Goal: Task Accomplishment & Management: Manage account settings

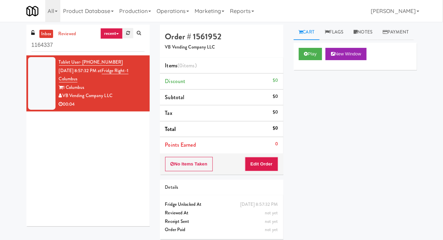
click at [124, 31] on link at bounding box center [128, 33] width 11 height 10
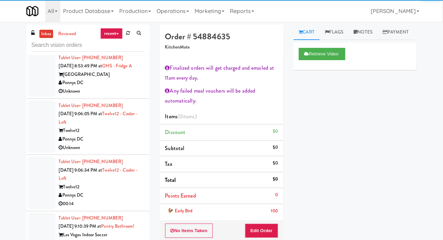
scroll to position [1491, 0]
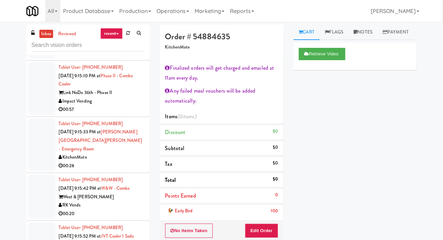
click at [42, 115] on div at bounding box center [41, 88] width 27 height 53
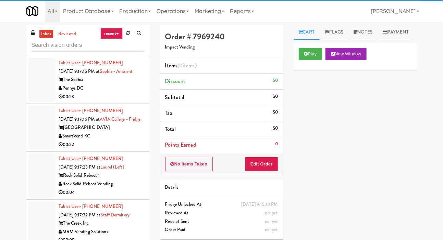
scroll to position [1780, 0]
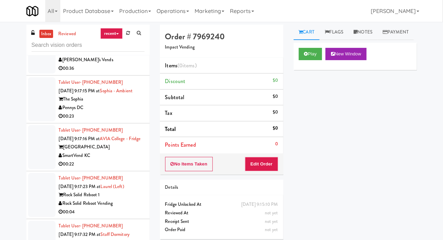
click at [39, 113] on div at bounding box center [41, 99] width 27 height 44
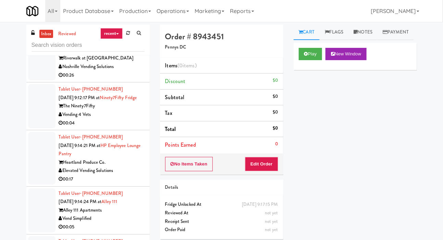
scroll to position [1260, 0]
click at [36, 106] on div at bounding box center [41, 106] width 27 height 44
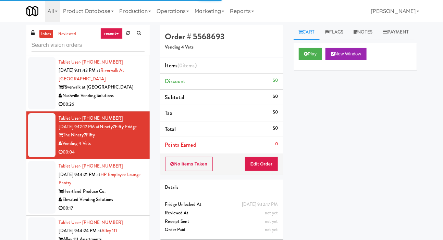
click at [38, 97] on div at bounding box center [41, 83] width 27 height 53
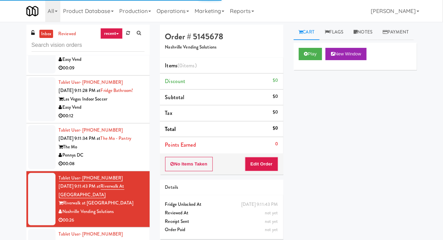
click at [36, 104] on div at bounding box center [41, 99] width 27 height 44
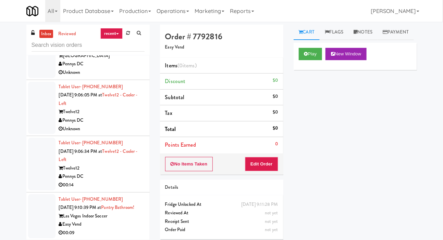
scroll to position [951, 0]
click at [37, 77] on div at bounding box center [41, 55] width 27 height 44
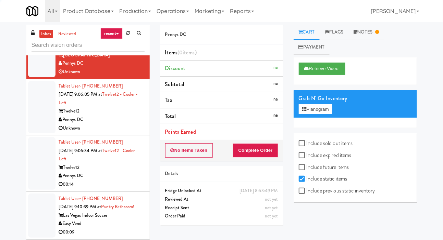
click at [40, 127] on div at bounding box center [41, 107] width 27 height 53
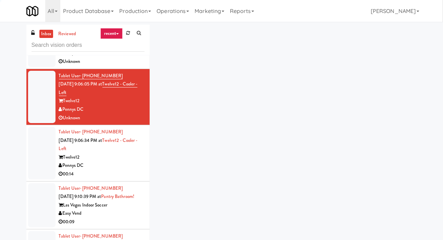
scroll to position [964, 0]
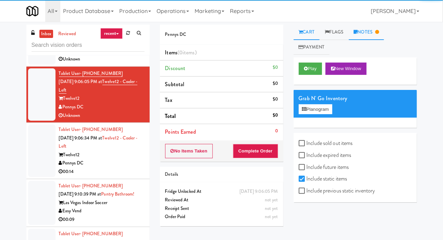
click at [363, 37] on link "Notes" at bounding box center [366, 32] width 36 height 15
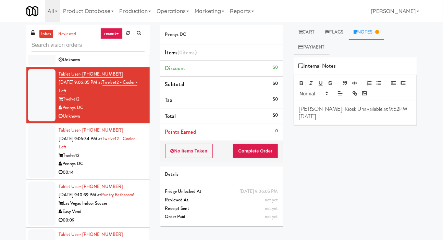
scroll to position [962, 0]
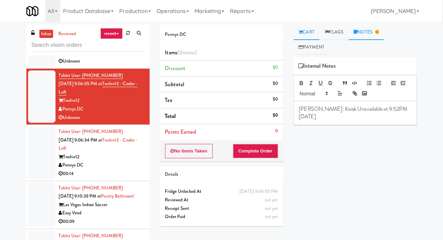
click at [305, 36] on link "Cart" at bounding box center [306, 32] width 26 height 15
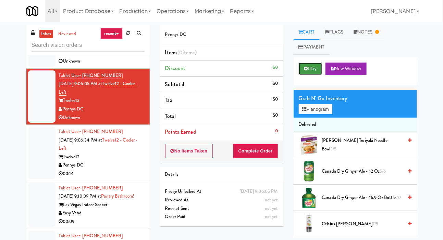
click at [310, 70] on button "Play" at bounding box center [310, 69] width 24 height 12
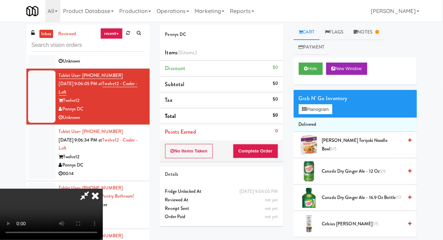
scroll to position [0, 0]
click at [300, 70] on button "Hide" at bounding box center [310, 69] width 24 height 12
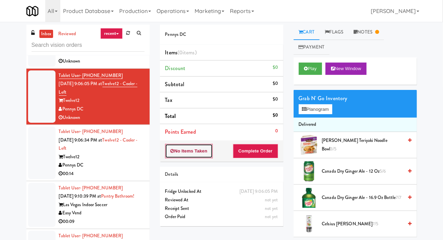
click at [202, 152] on button "No Items Taken" at bounding box center [189, 151] width 48 height 14
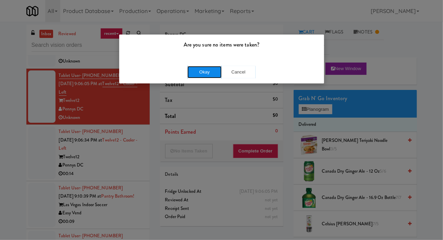
click at [195, 73] on button "Okay" at bounding box center [204, 72] width 34 height 12
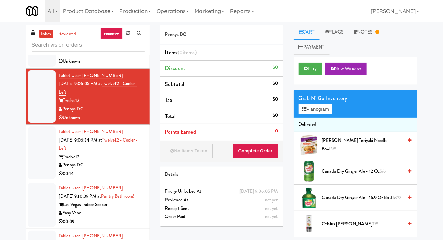
click at [36, 158] on div at bounding box center [41, 153] width 27 height 53
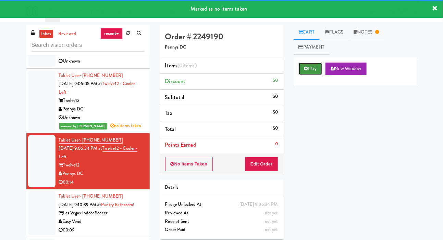
click at [305, 72] on button "Play" at bounding box center [310, 69] width 24 height 12
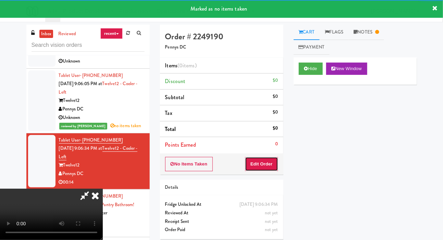
click at [267, 169] on button "Edit Order" at bounding box center [261, 164] width 33 height 14
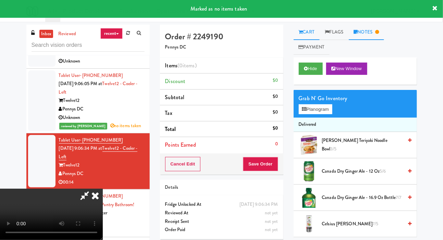
click at [377, 25] on link "Notes" at bounding box center [366, 32] width 36 height 15
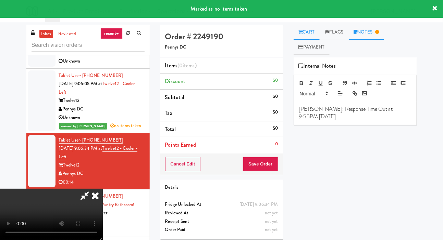
click at [304, 29] on link "Cart" at bounding box center [306, 32] width 26 height 15
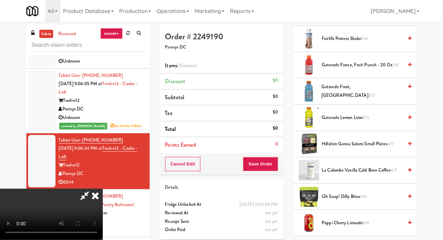
scroll to position [476, 0]
click at [361, 115] on span "Gatorade Lemon Lime 5/3" at bounding box center [362, 117] width 81 height 9
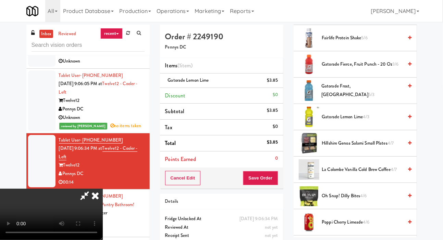
scroll to position [473, 0]
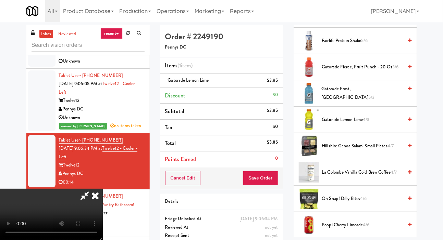
click at [355, 148] on span "Hillshire Genoa Salami Small Plates 4/7" at bounding box center [362, 146] width 81 height 9
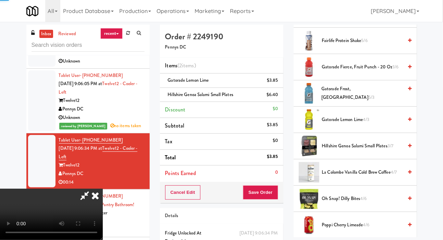
click at [362, 144] on span "Hillshire Genoa Salami Small Plates 3/7" at bounding box center [362, 146] width 81 height 9
click at [273, 192] on button "Save Order" at bounding box center [260, 192] width 35 height 14
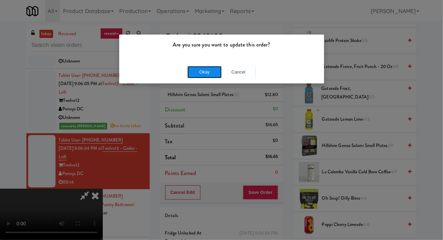
click at [204, 75] on button "Okay" at bounding box center [204, 72] width 34 height 12
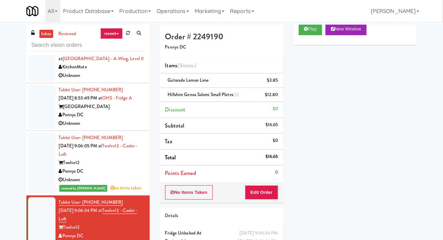
scroll to position [897, 0]
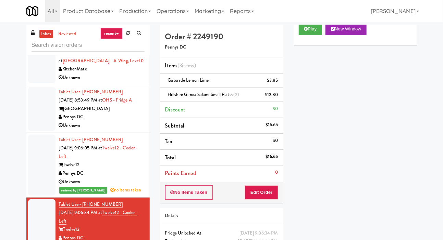
click at [37, 123] on div at bounding box center [41, 109] width 27 height 44
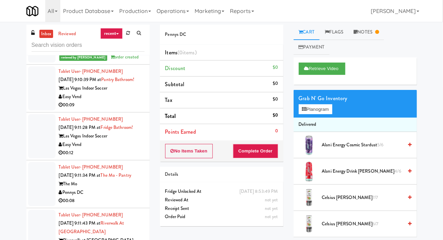
scroll to position [1095, 0]
click at [36, 102] on div at bounding box center [41, 88] width 27 height 44
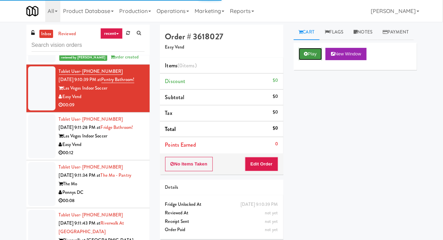
click at [319, 60] on button "Play" at bounding box center [310, 54] width 24 height 12
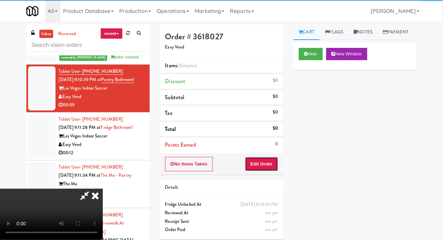
click at [266, 165] on button "Edit Order" at bounding box center [261, 164] width 33 height 14
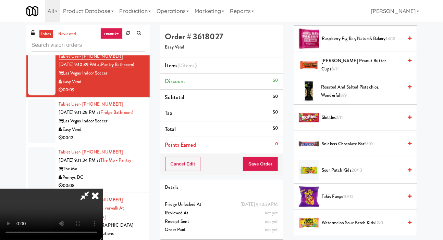
scroll to position [829, 0]
click at [364, 123] on span "Skittles 2/11" at bounding box center [362, 118] width 81 height 9
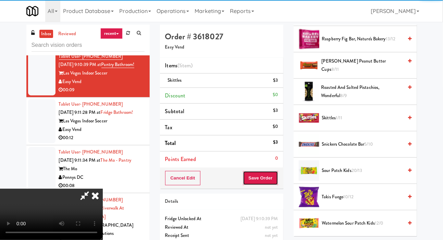
click at [272, 174] on button "Save Order" at bounding box center [260, 178] width 35 height 14
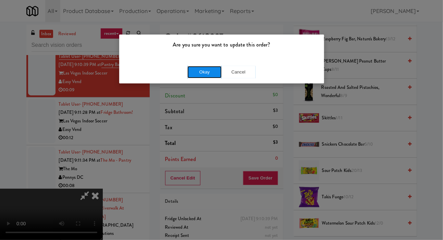
click at [188, 70] on button "Okay" at bounding box center [204, 72] width 34 height 12
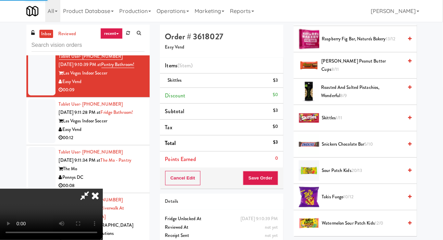
scroll to position [40, 0]
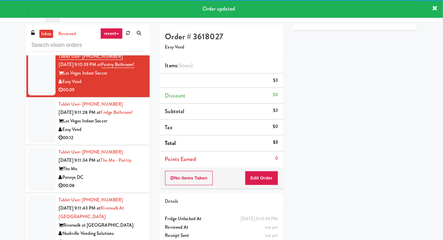
click at [34, 140] on div at bounding box center [41, 121] width 27 height 44
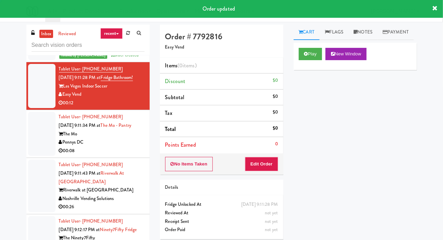
scroll to position [1154, 0]
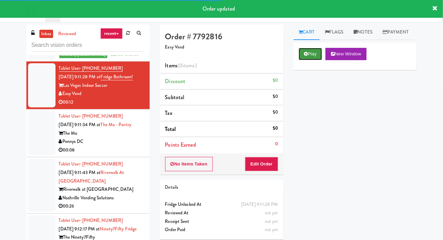
click at [303, 60] on button "Play" at bounding box center [310, 54] width 24 height 12
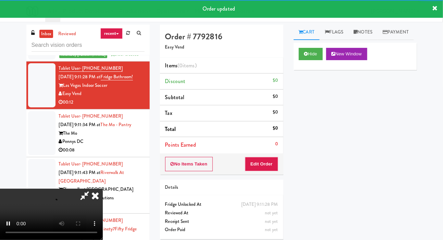
click at [265, 152] on li "Points Earned 0" at bounding box center [221, 145] width 123 height 16
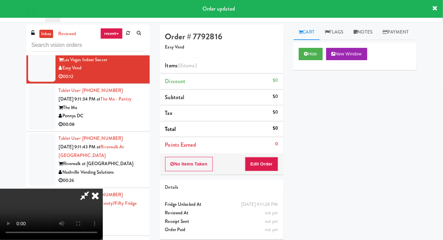
scroll to position [1180, 0]
click at [275, 164] on button "Edit Order" at bounding box center [261, 164] width 33 height 14
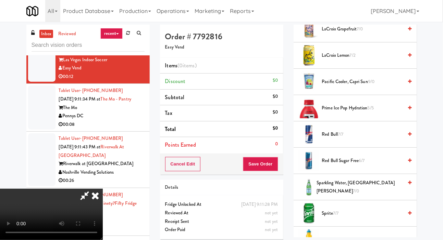
scroll to position [962, 0]
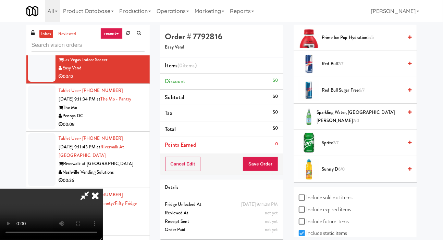
click at [357, 174] on span "Sunny D 6/0" at bounding box center [362, 169] width 81 height 9
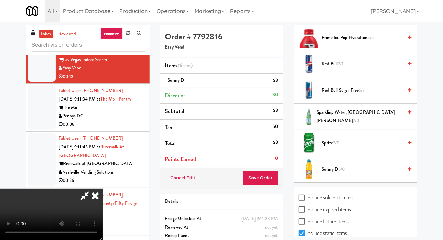
click at [358, 174] on span "Sunny D 5/0" at bounding box center [362, 169] width 81 height 9
click at [275, 178] on button "Save Order" at bounding box center [260, 178] width 35 height 14
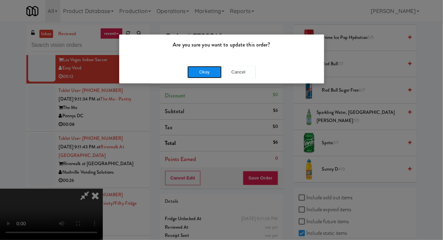
click at [193, 72] on button "Okay" at bounding box center [204, 72] width 34 height 12
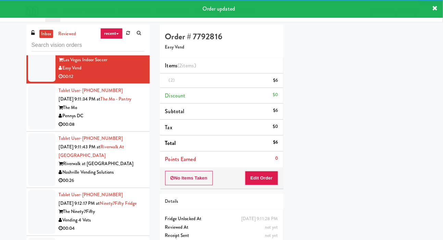
scroll to position [40, 0]
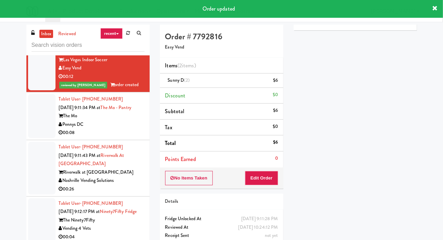
click at [30, 134] on div at bounding box center [41, 116] width 27 height 44
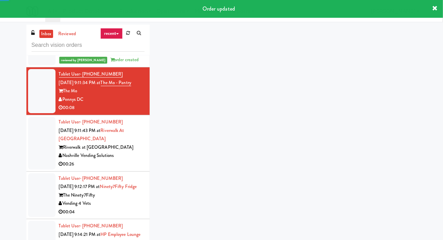
scroll to position [1213, 0]
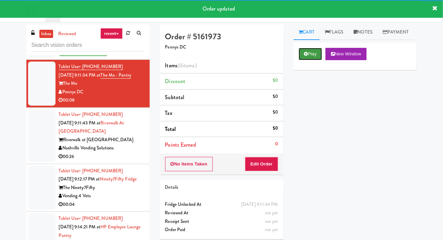
click at [306, 60] on button "Play" at bounding box center [310, 54] width 24 height 12
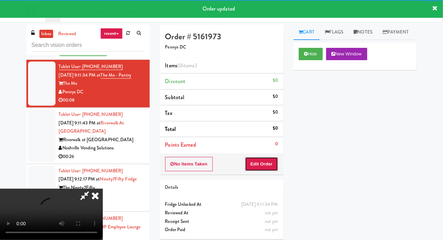
click at [265, 161] on button "Edit Order" at bounding box center [261, 164] width 33 height 14
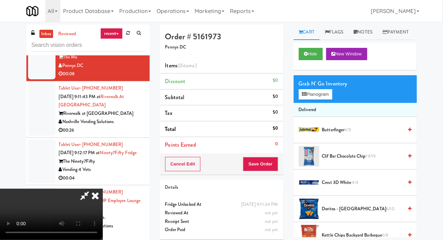
scroll to position [0, 0]
click at [314, 100] on button "Planogram" at bounding box center [315, 94] width 34 height 10
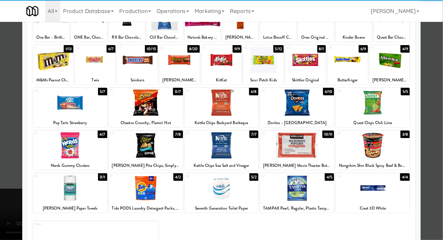
scroll to position [64, 0]
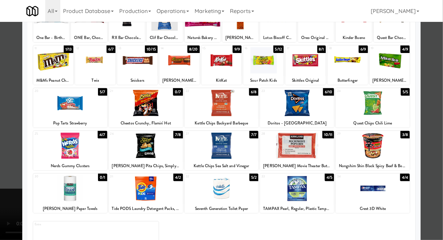
click at [385, 146] on div at bounding box center [372, 146] width 74 height 26
click at [4, 82] on div at bounding box center [221, 120] width 443 height 240
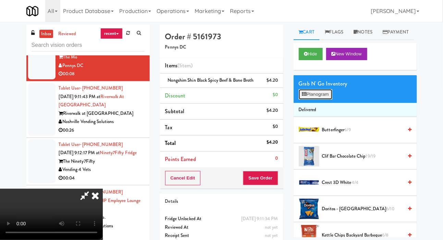
click at [322, 100] on button "Planogram" at bounding box center [315, 94] width 34 height 10
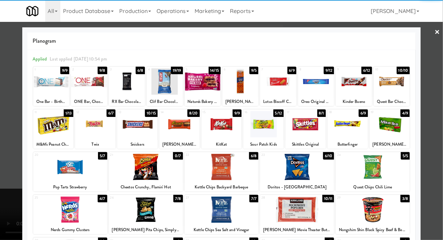
click at [132, 161] on div at bounding box center [146, 167] width 74 height 26
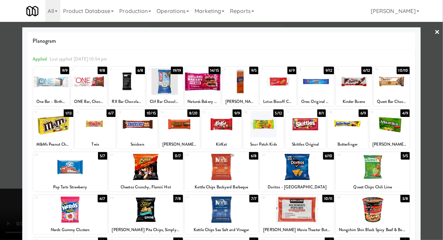
click at [9, 113] on div at bounding box center [221, 120] width 443 height 240
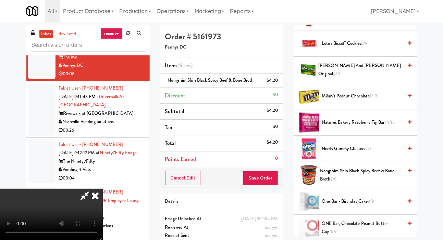
scroll to position [778, 0]
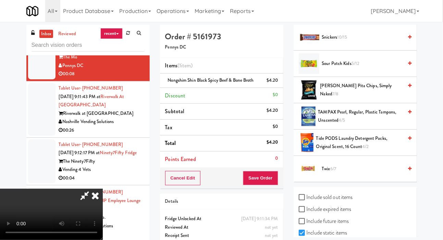
click at [349, 203] on label "Include sold out items" at bounding box center [325, 197] width 54 height 10
click at [306, 201] on input "Include sold out items" at bounding box center [302, 197] width 8 height 5
checkbox input "true"
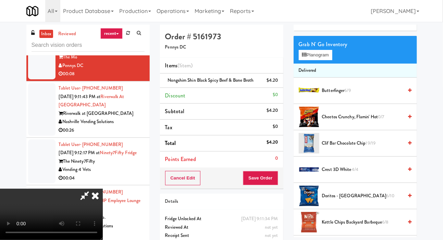
scroll to position [64, 0]
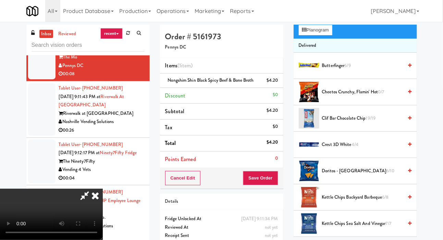
click at [378, 97] on span "Cheetos Crunchy, Flamin' Hot 0/7" at bounding box center [362, 92] width 81 height 9
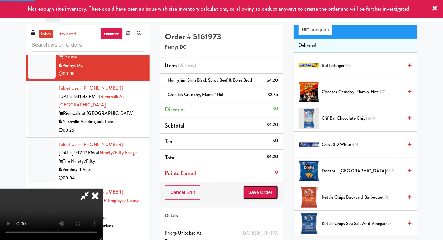
click at [278, 185] on button "Save Order" at bounding box center [260, 192] width 35 height 14
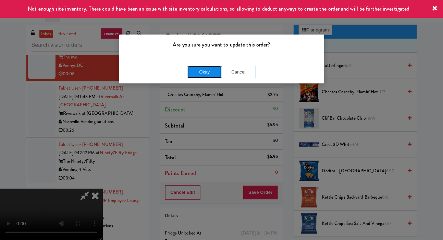
click at [187, 72] on button "Okay" at bounding box center [204, 72] width 34 height 12
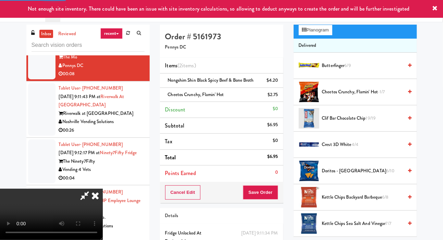
scroll to position [40, 0]
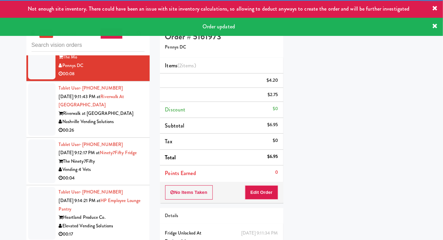
click at [31, 128] on div at bounding box center [41, 109] width 27 height 53
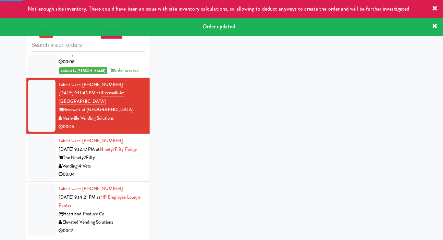
scroll to position [1262, 0]
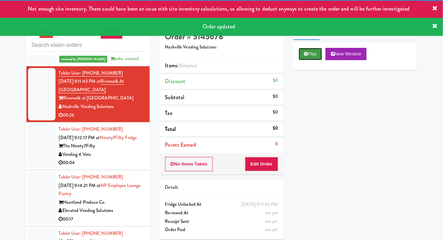
click at [309, 60] on button "Play" at bounding box center [310, 54] width 24 height 12
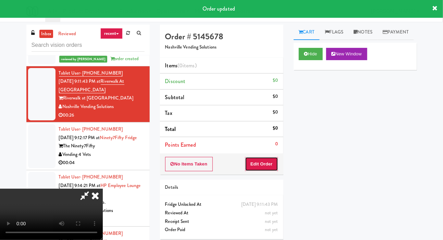
click at [263, 159] on button "Edit Order" at bounding box center [261, 164] width 33 height 14
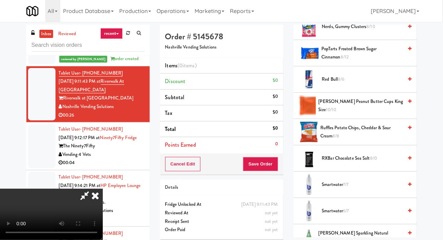
scroll to position [710, 0]
click at [357, 140] on span "Ruffles Potato Chips, Cheddar & Sour Cream 8/8" at bounding box center [361, 131] width 83 height 17
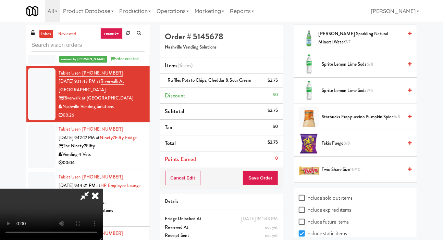
scroll to position [909, 0]
click at [377, 95] on span "Sprite Lemon Lime Soda 7/6" at bounding box center [362, 90] width 81 height 9
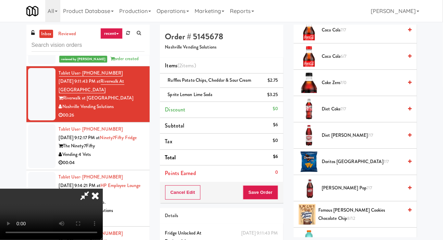
scroll to position [257, 0]
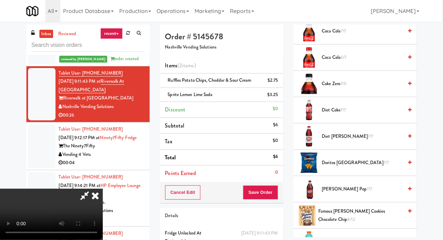
click at [366, 167] on span "Doritos Cool Ranch 7/7" at bounding box center [362, 163] width 81 height 9
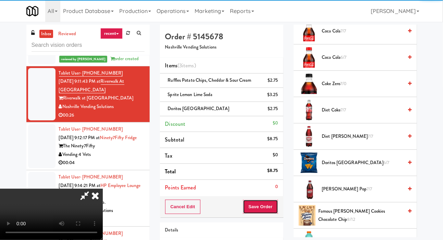
click at [277, 201] on button "Save Order" at bounding box center [260, 207] width 35 height 14
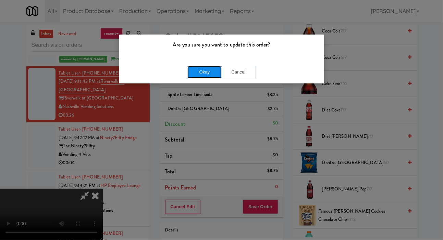
click at [196, 77] on button "Okay" at bounding box center [204, 72] width 34 height 12
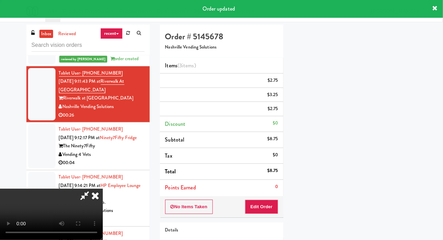
scroll to position [40, 0]
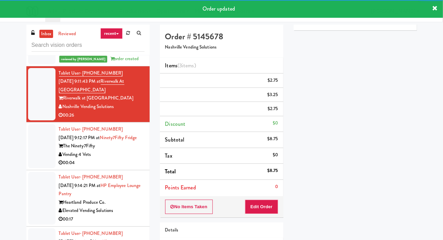
click at [36, 168] on div at bounding box center [41, 146] width 27 height 44
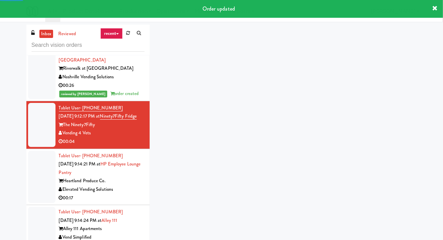
scroll to position [1305, 0]
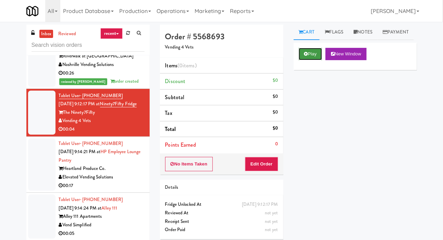
click at [302, 60] on button "Play" at bounding box center [310, 54] width 24 height 12
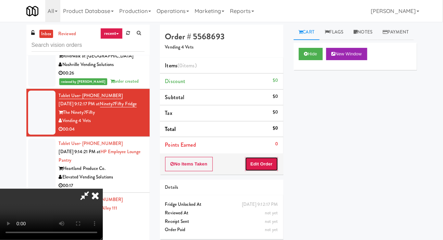
click at [262, 157] on button "Edit Order" at bounding box center [261, 164] width 33 height 14
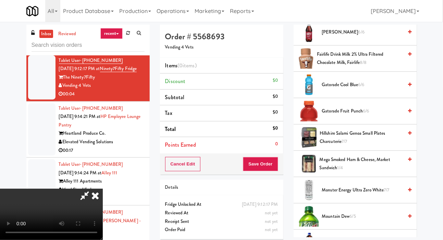
scroll to position [494, 0]
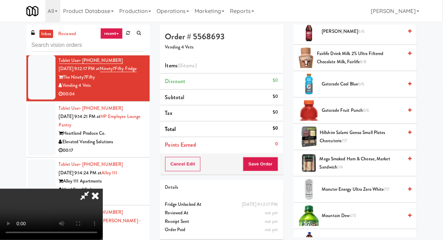
click at [366, 89] on span "Gatorade Cool Blue 6/6" at bounding box center [362, 84] width 81 height 9
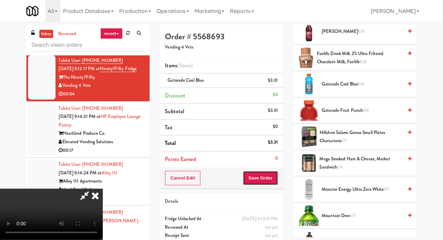
click at [270, 177] on button "Save Order" at bounding box center [260, 178] width 35 height 14
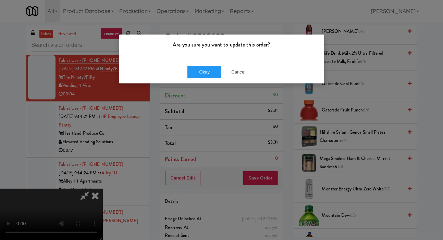
click at [211, 82] on div "Okay Cancel" at bounding box center [221, 72] width 205 height 23
click at [193, 72] on button "Okay" at bounding box center [204, 72] width 34 height 12
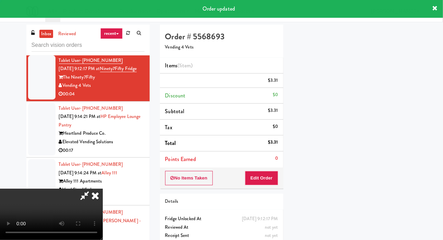
scroll to position [40, 0]
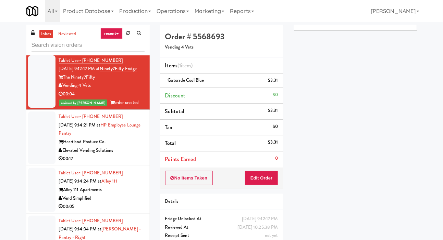
click at [1, 90] on div "inbox reviewed recent all unclear take inventory issue suspicious failed recent…" at bounding box center [221, 145] width 443 height 241
click at [30, 162] on div at bounding box center [41, 138] width 27 height 53
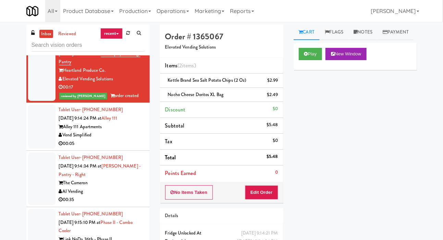
click at [36, 142] on div at bounding box center [41, 127] width 27 height 44
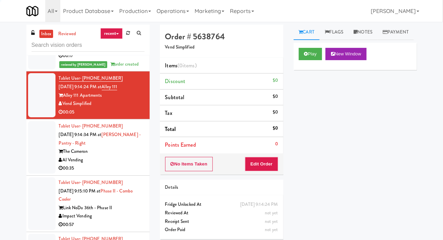
scroll to position [1452, 0]
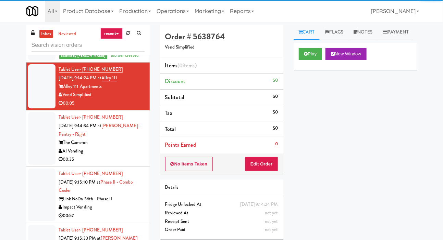
click at [36, 163] on div at bounding box center [41, 138] width 27 height 53
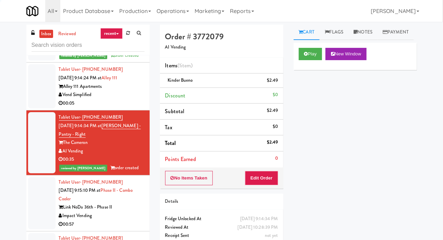
click at [37, 108] on div at bounding box center [41, 86] width 27 height 44
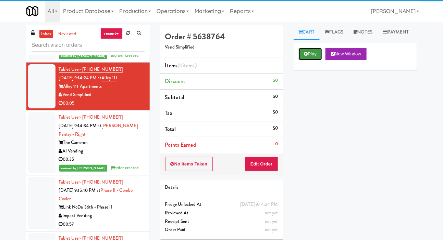
click at [304, 60] on button "Play" at bounding box center [310, 54] width 24 height 12
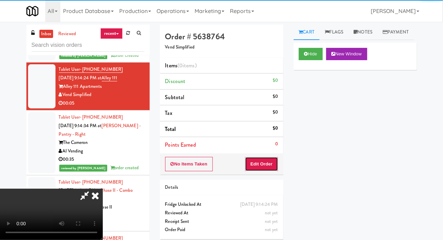
click at [270, 164] on button "Edit Order" at bounding box center [261, 164] width 33 height 14
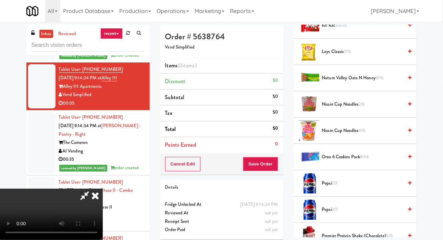
scroll to position [475, 0]
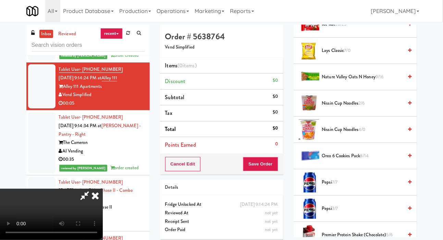
click at [346, 161] on span "Oreo 6 Cookies Pack 8/14" at bounding box center [362, 156] width 81 height 9
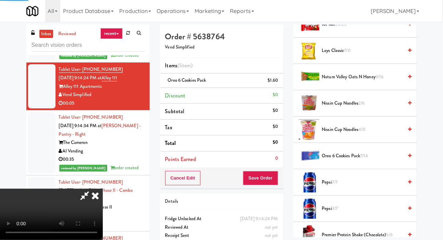
click at [283, 176] on div "Cancel Edit Save Order" at bounding box center [221, 178] width 123 height 21
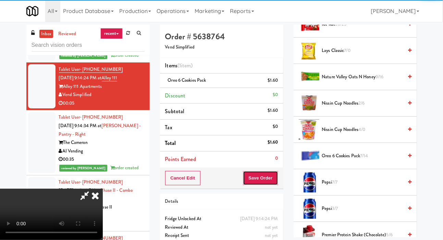
click at [277, 178] on button "Save Order" at bounding box center [260, 178] width 35 height 14
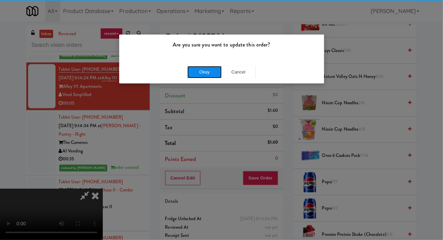
click at [194, 66] on button "Okay" at bounding box center [204, 72] width 34 height 12
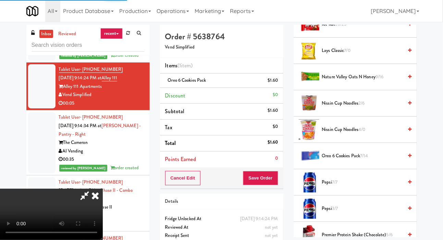
scroll to position [40, 0]
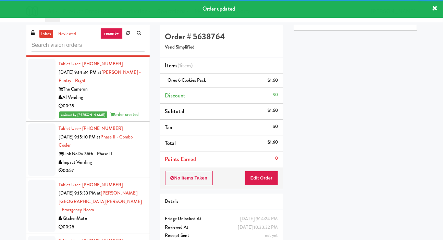
click at [30, 152] on div at bounding box center [41, 150] width 27 height 53
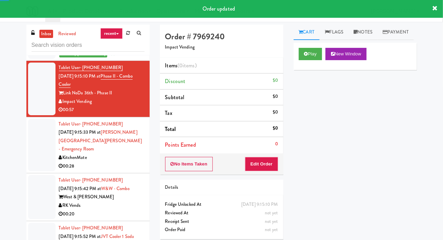
scroll to position [1576, 0]
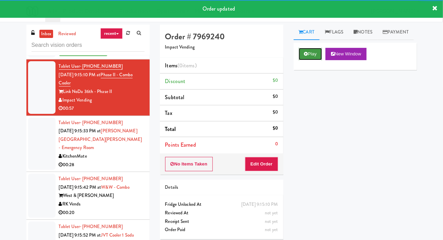
click at [304, 60] on button "Play" at bounding box center [310, 54] width 24 height 12
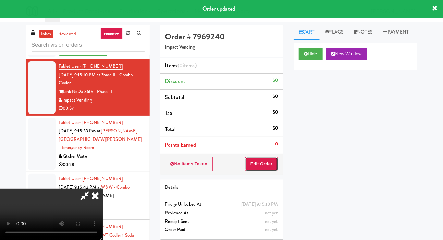
click at [270, 165] on button "Edit Order" at bounding box center [261, 164] width 33 height 14
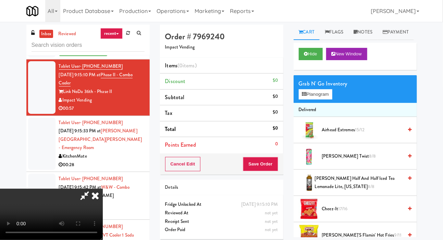
scroll to position [0, 0]
click at [337, 134] on span "Airhead Extremes 15/12" at bounding box center [362, 130] width 81 height 9
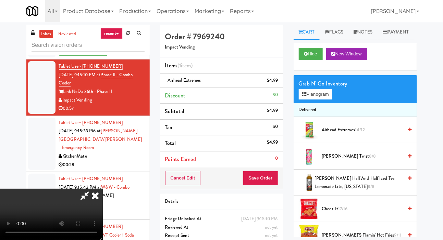
click at [348, 134] on span "Airhead Extremes 14/12" at bounding box center [362, 130] width 81 height 9
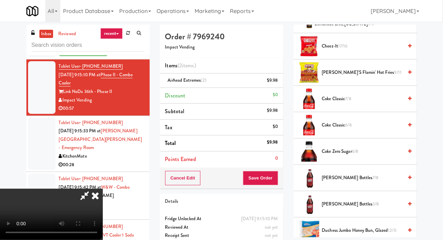
scroll to position [164, 0]
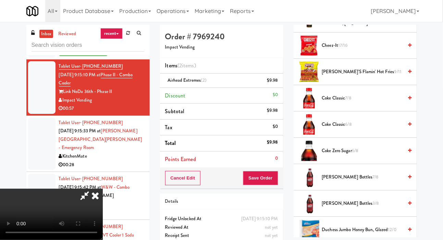
click at [367, 76] on span "[PERSON_NAME]'s Flamin' Hot Fries 9/11" at bounding box center [362, 72] width 81 height 9
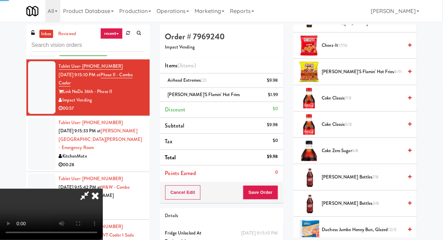
click at [394, 75] on span "8/11" at bounding box center [398, 71] width 8 height 7
click at [353, 76] on span "[PERSON_NAME]'s Flamin' Hot Fries 7/11" at bounding box center [362, 72] width 81 height 9
click at [349, 76] on span "[PERSON_NAME]'s Flamin' Hot Fries 6/11" at bounding box center [362, 72] width 81 height 9
click at [359, 76] on span "[PERSON_NAME]'s Flamin' Hot Fries 5/11" at bounding box center [362, 72] width 81 height 9
click at [366, 50] on span "Cheez-It 17/16" at bounding box center [362, 45] width 81 height 9
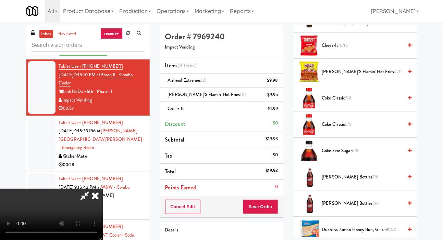
click at [371, 50] on span "Cheez-It 16/16" at bounding box center [362, 45] width 81 height 9
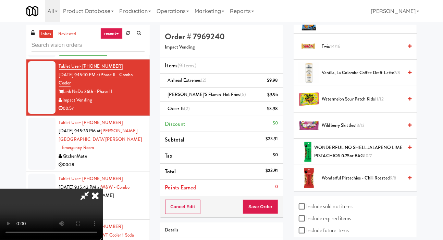
scroll to position [883, 0]
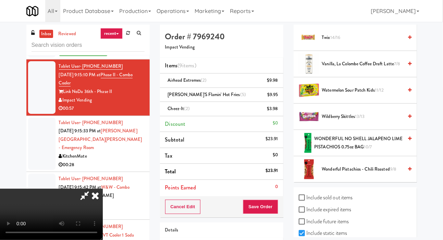
click at [357, 95] on span "Watermelon Sour Patch Kids 11/12" at bounding box center [362, 90] width 81 height 9
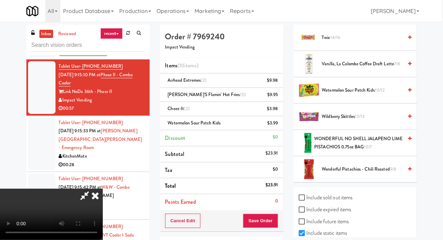
click at [358, 95] on span "Watermelon Sour Patch Kids 10/12" at bounding box center [362, 90] width 81 height 9
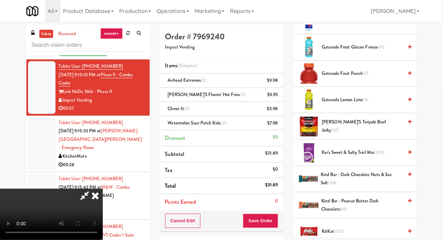
scroll to position [394, 0]
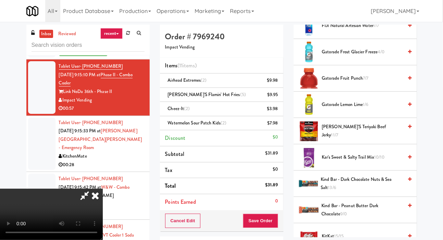
click at [357, 140] on span "[PERSON_NAME]'s Teriyaki Beef Jerky 11/7" at bounding box center [361, 131] width 81 height 17
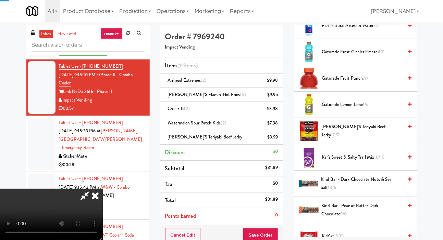
click at [364, 140] on span "[PERSON_NAME]'s Teriyaki Beef Jerky 10/7" at bounding box center [361, 131] width 81 height 17
click at [366, 136] on span "[PERSON_NAME]'s Teriyaki Beef Jerky 9/7" at bounding box center [362, 131] width 81 height 9
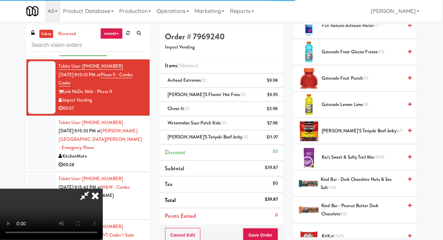
click at [367, 136] on span "[PERSON_NAME]'s Teriyaki Beef Jerky 8/7" at bounding box center [362, 131] width 81 height 9
click at [279, 141] on li "[PERSON_NAME]'s Teriyaki Beef Jerky (4) $15.96" at bounding box center [221, 137] width 123 height 14
click at [279, 140] on icon at bounding box center [278, 140] width 3 height 4
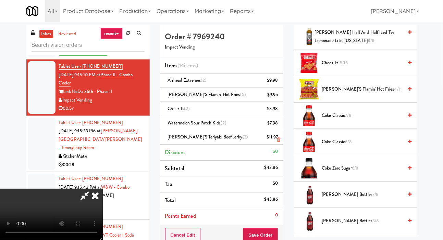
scroll to position [146, 0]
click at [362, 120] on span "Coke Classic 7/8" at bounding box center [362, 116] width 81 height 9
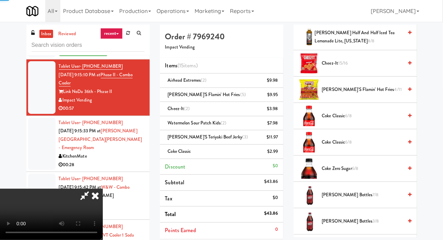
click at [368, 120] on span "Coke Classic 6/8" at bounding box center [362, 116] width 81 height 9
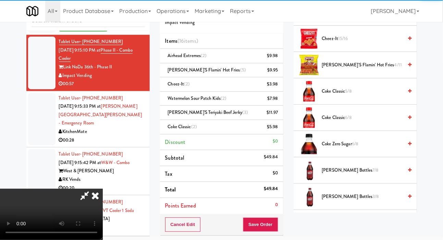
scroll to position [18, 0]
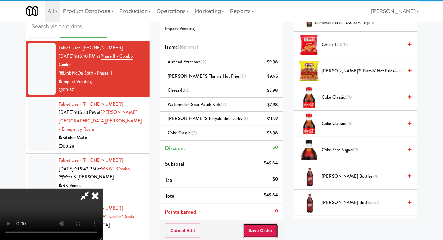
click at [273, 228] on button "Save Order" at bounding box center [260, 231] width 35 height 14
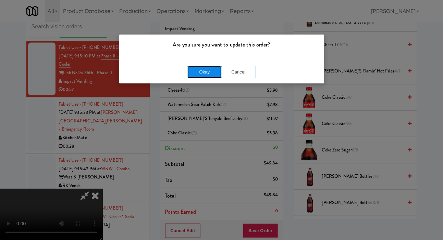
click at [195, 70] on button "Okay" at bounding box center [204, 72] width 34 height 12
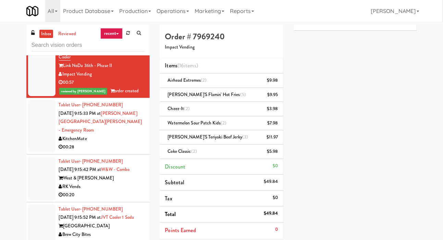
scroll to position [1602, 0]
click at [34, 141] on div at bounding box center [41, 126] width 27 height 53
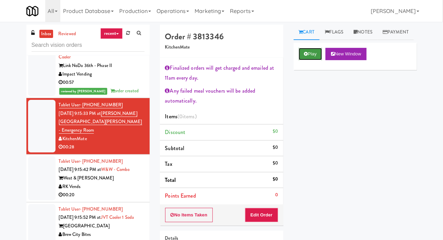
click at [300, 60] on button "Play" at bounding box center [310, 54] width 24 height 12
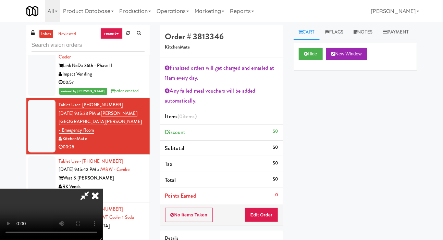
click at [252, 184] on li "Total $0" at bounding box center [221, 180] width 123 height 16
click at [252, 212] on button "Edit Order" at bounding box center [261, 215] width 33 height 14
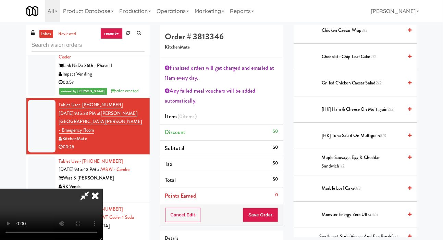
scroll to position [169, 0]
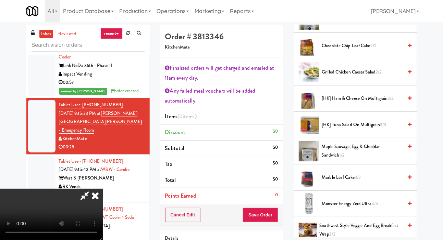
click at [367, 129] on span "[HK] Tuna Salad on Multigrain 3/3" at bounding box center [362, 125] width 81 height 9
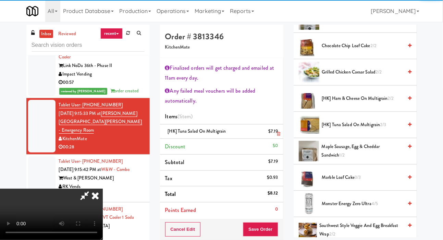
click at [280, 134] on li "[HK] Tuna Salad on Multigrain $7.19" at bounding box center [221, 132] width 123 height 14
click at [278, 134] on icon at bounding box center [278, 134] width 3 height 4
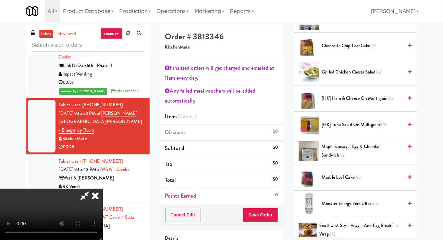
click at [341, 129] on span "[HK] Tuna Salad on Multigrain 3/3" at bounding box center [362, 125] width 81 height 9
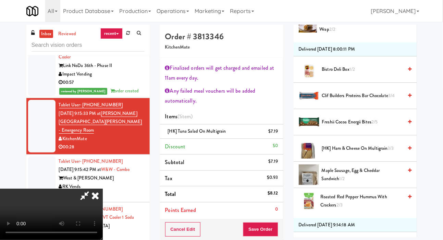
scroll to position [393, 0]
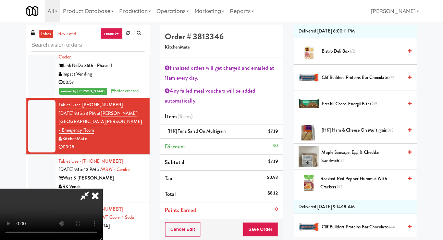
click at [368, 108] on span "Freshii Cocoa Energii Bites 2/5" at bounding box center [362, 104] width 81 height 9
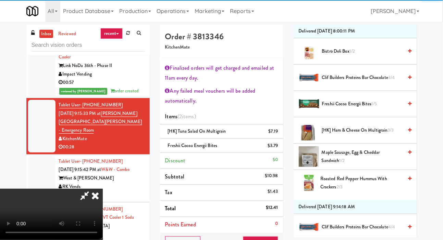
scroll to position [43, 0]
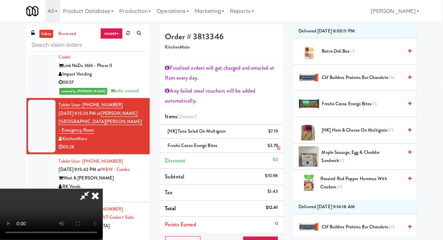
click at [275, 147] on div "$3.79" at bounding box center [272, 146] width 11 height 9
click at [278, 145] on link at bounding box center [277, 148] width 6 height 9
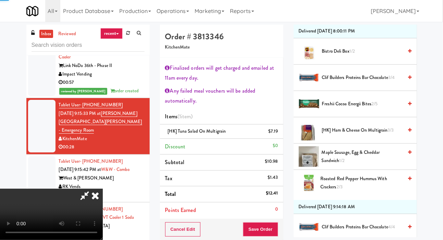
click at [348, 82] on span "Clif Builders proteins Bar Chocolate 3/4" at bounding box center [362, 78] width 81 height 9
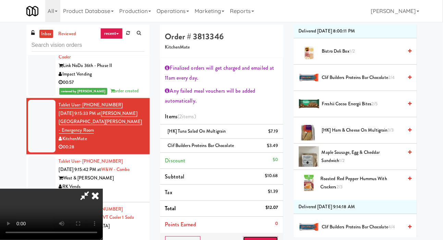
click at [275, 237] on button "Save Order" at bounding box center [260, 243] width 35 height 14
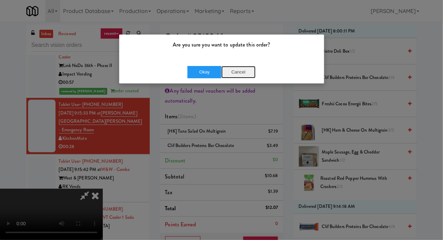
click at [229, 71] on button "Cancel" at bounding box center [238, 72] width 34 height 12
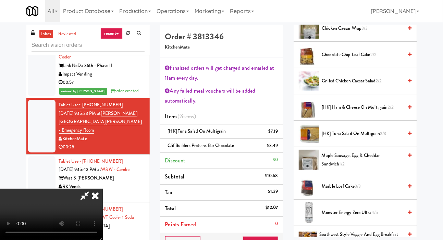
scroll to position [0, 0]
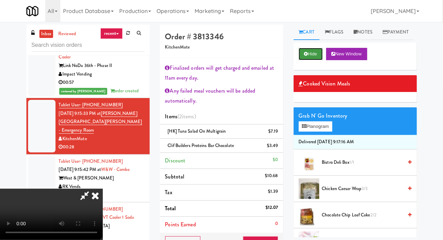
click at [305, 56] on icon at bounding box center [306, 54] width 4 height 4
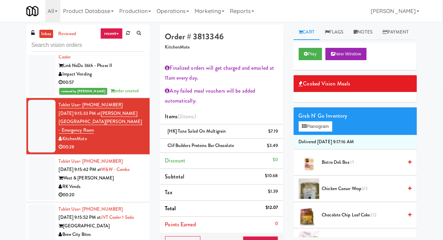
click at [26, 97] on li "Tablet User · (704) 232-7430 [DATE] 9:15:10 PM at Phase II - Combo Cooler Link …" at bounding box center [87, 66] width 123 height 65
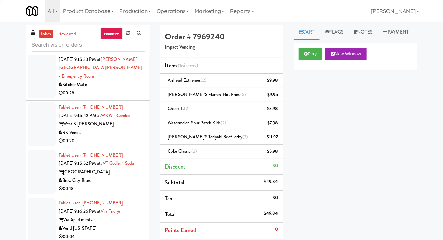
click at [41, 138] on div at bounding box center [41, 124] width 27 height 44
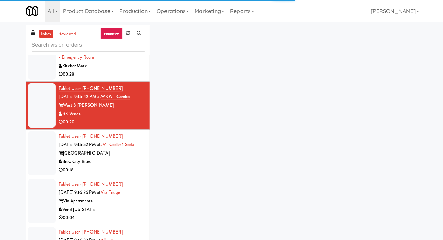
scroll to position [1683, 0]
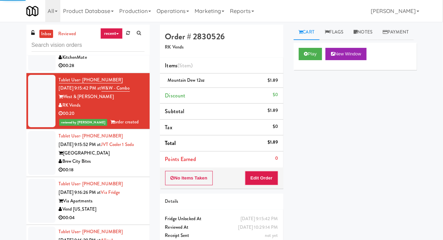
click at [38, 162] on div at bounding box center [41, 153] width 27 height 44
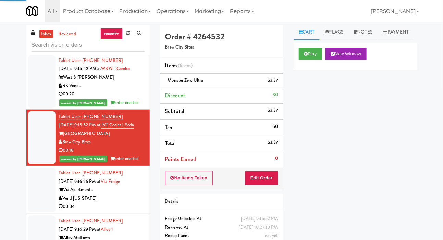
click at [34, 188] on div at bounding box center [41, 190] width 27 height 44
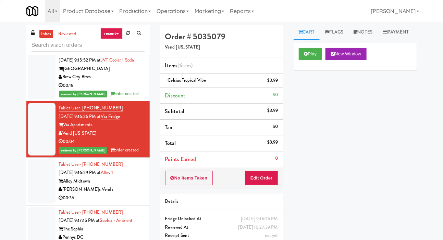
click at [41, 178] on div at bounding box center [41, 181] width 27 height 44
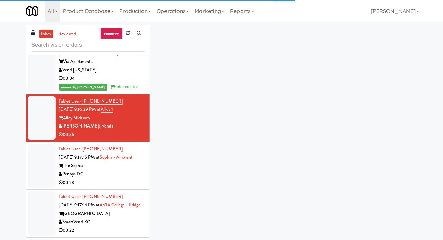
click at [41, 173] on div at bounding box center [41, 166] width 27 height 44
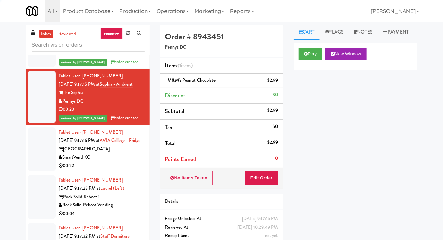
click at [43, 167] on div at bounding box center [41, 149] width 27 height 44
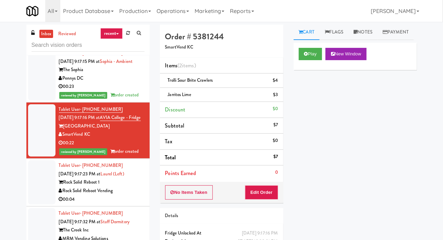
click at [32, 197] on div at bounding box center [41, 183] width 27 height 44
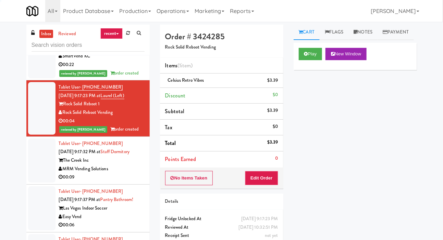
click at [41, 183] on div at bounding box center [41, 161] width 27 height 44
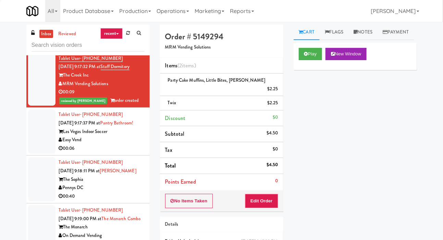
click at [44, 154] on div at bounding box center [41, 132] width 27 height 44
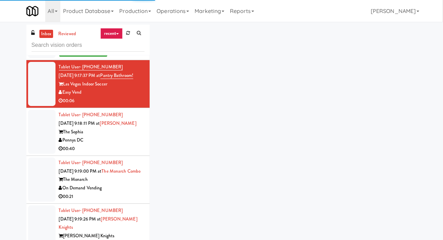
click at [43, 154] on div at bounding box center [41, 132] width 27 height 44
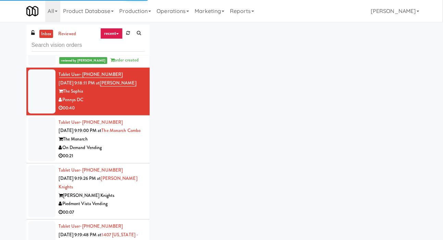
click at [44, 162] on div at bounding box center [41, 139] width 27 height 44
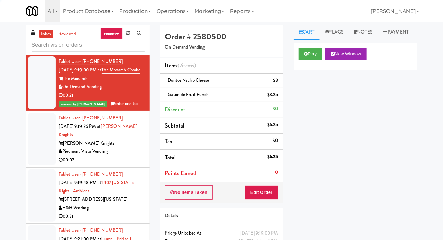
click at [46, 160] on div at bounding box center [41, 139] width 27 height 53
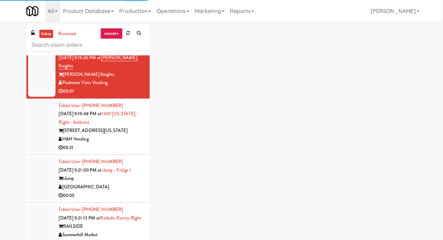
click at [48, 153] on div at bounding box center [41, 127] width 27 height 53
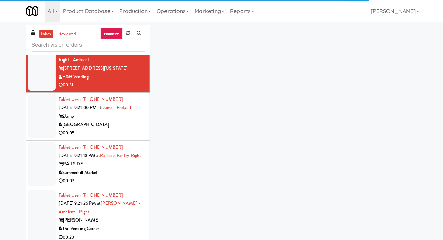
click at [44, 139] on div at bounding box center [41, 116] width 27 height 44
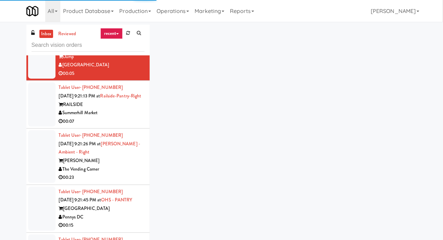
scroll to position [2470, 0]
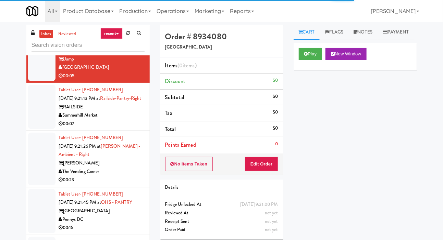
click at [41, 129] on div at bounding box center [41, 107] width 27 height 44
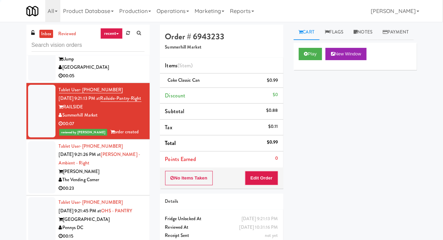
click at [39, 81] on div at bounding box center [41, 59] width 27 height 44
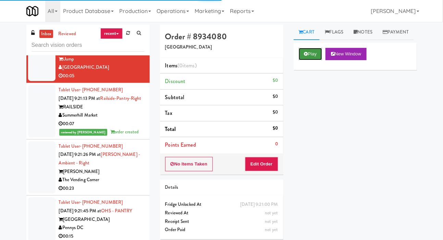
click at [301, 60] on button "Play" at bounding box center [310, 54] width 24 height 12
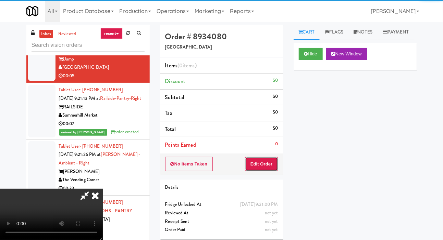
click at [259, 164] on button "Edit Order" at bounding box center [261, 164] width 33 height 14
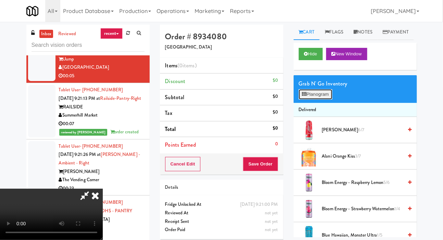
click at [321, 100] on button "Planogram" at bounding box center [315, 94] width 34 height 10
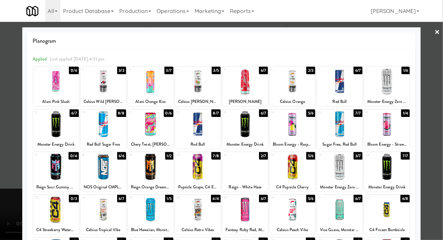
click at [250, 175] on div at bounding box center [245, 167] width 46 height 26
click at [15, 97] on div at bounding box center [221, 120] width 443 height 240
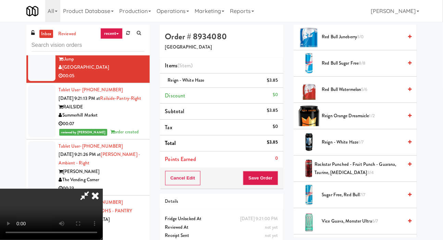
scroll to position [805, 0]
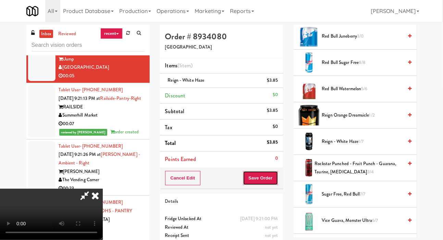
click at [274, 171] on button "Save Order" at bounding box center [260, 178] width 35 height 14
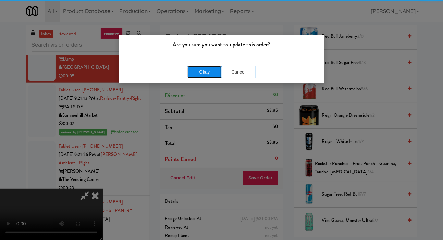
click at [193, 68] on button "Okay" at bounding box center [204, 72] width 34 height 12
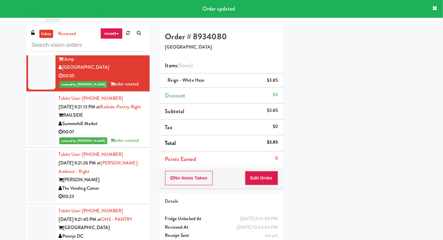
scroll to position [40, 0]
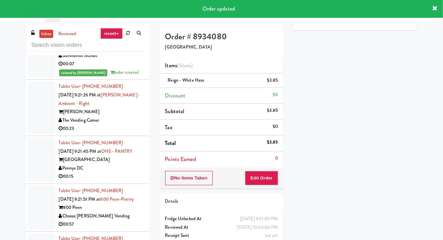
click at [37, 130] on div at bounding box center [41, 107] width 27 height 53
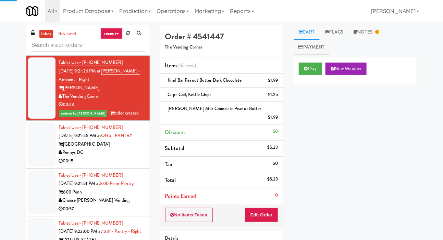
click at [37, 167] on div at bounding box center [41, 145] width 27 height 44
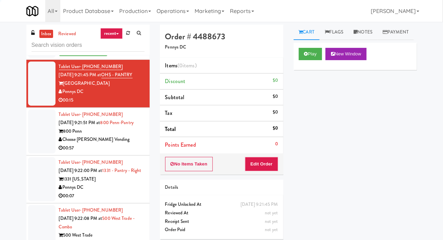
scroll to position [2623, 0]
click at [40, 154] on div at bounding box center [41, 132] width 27 height 44
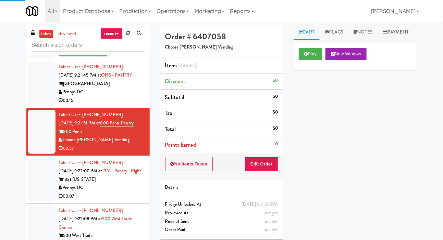
click at [39, 106] on div at bounding box center [41, 84] width 27 height 44
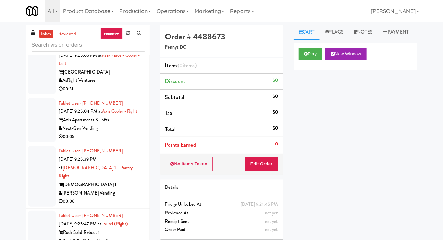
click at [39, 142] on div at bounding box center [41, 120] width 27 height 44
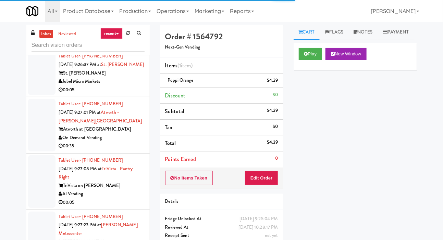
scroll to position [3981, 0]
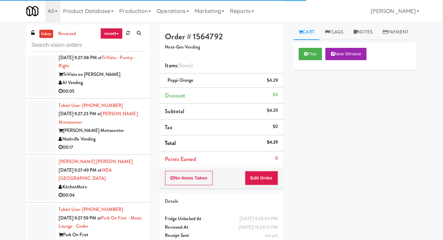
click at [39, 152] on div at bounding box center [41, 127] width 27 height 53
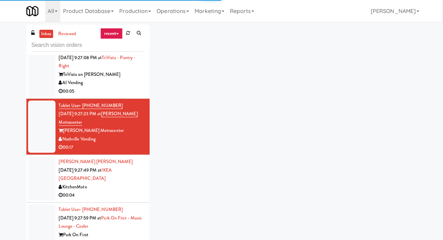
click at [39, 97] on div at bounding box center [41, 70] width 27 height 53
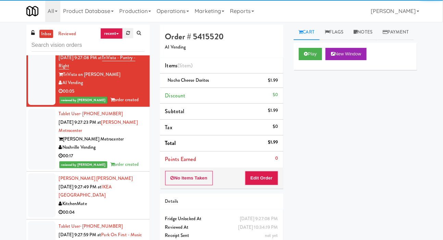
click at [126, 37] on link at bounding box center [128, 33] width 11 height 10
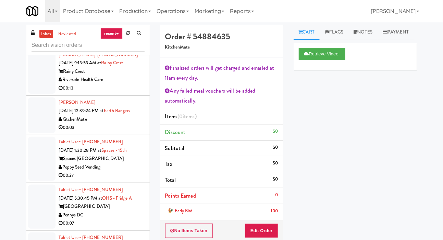
click at [34, 132] on div at bounding box center [41, 116] width 27 height 36
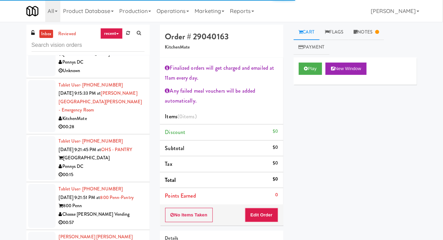
scroll to position [695, 0]
click at [33, 127] on div at bounding box center [41, 106] width 27 height 53
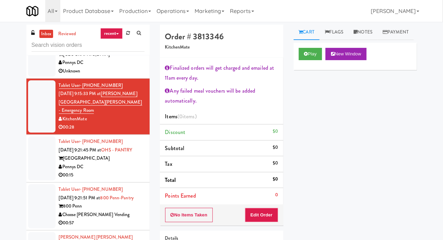
click at [39, 154] on div at bounding box center [41, 159] width 27 height 44
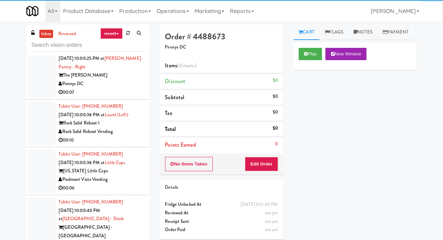
scroll to position [5940, 0]
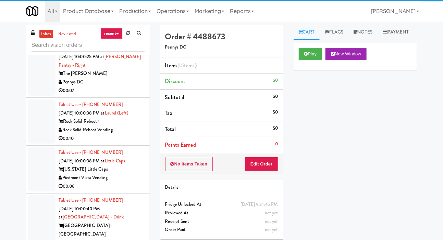
click at [317, 60] on button "Play" at bounding box center [310, 54] width 24 height 12
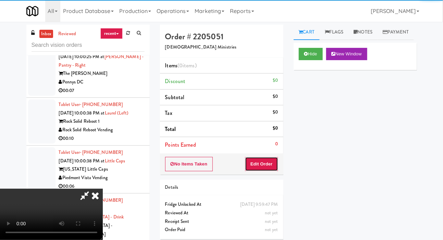
click at [271, 159] on button "Edit Order" at bounding box center [261, 164] width 33 height 14
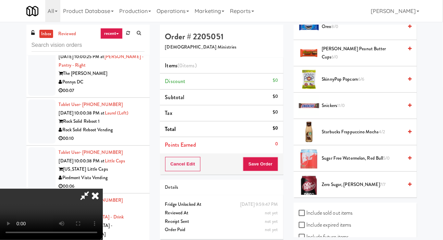
scroll to position [815, 0]
click at [372, 31] on span "Oreo 8/0" at bounding box center [362, 27] width 81 height 9
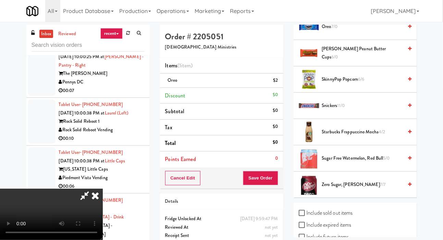
click at [374, 31] on span "Oreo 7/0" at bounding box center [362, 27] width 81 height 9
click at [355, 110] on span "Snickers 11/0" at bounding box center [362, 106] width 81 height 9
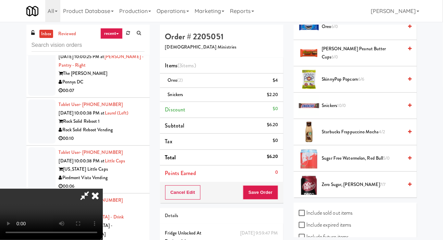
click at [367, 62] on span "[PERSON_NAME] Peanut Butter Cups 6/0" at bounding box center [361, 53] width 81 height 17
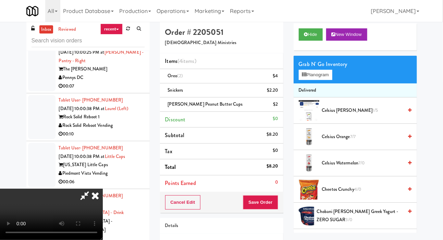
scroll to position [14, 0]
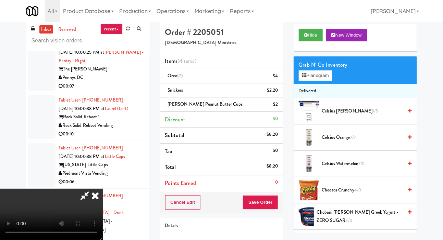
click at [349, 195] on span "Cheetos Crunchy 4/0" at bounding box center [362, 190] width 81 height 9
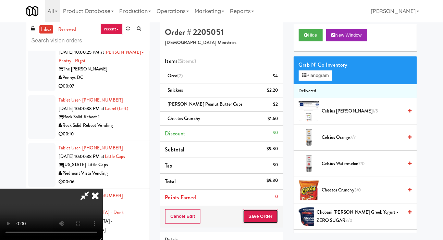
click at [272, 210] on button "Save Order" at bounding box center [260, 216] width 35 height 14
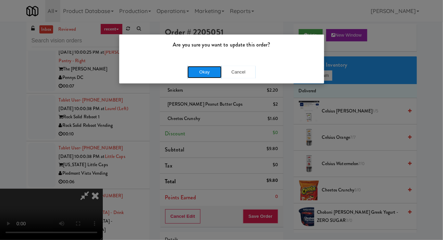
click at [189, 76] on button "Okay" at bounding box center [204, 72] width 34 height 12
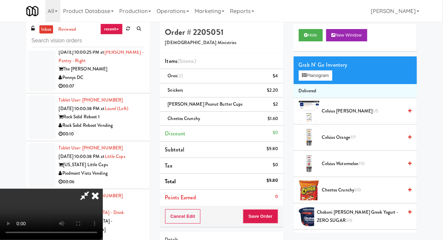
scroll to position [0, 0]
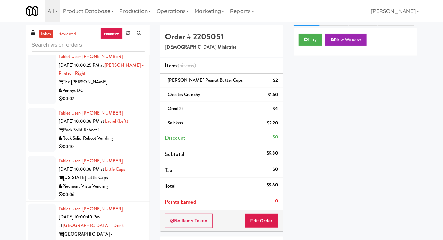
click at [38, 48] on div at bounding box center [41, 22] width 27 height 53
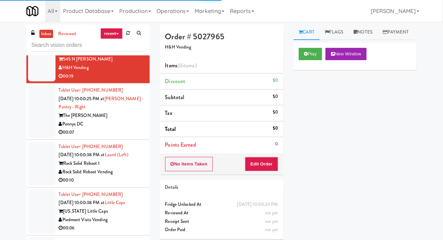
scroll to position [5900, 0]
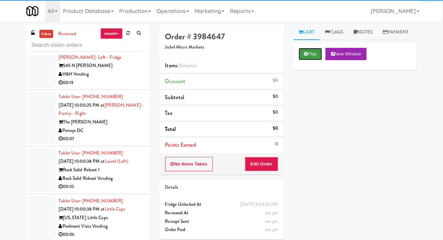
click at [305, 60] on button "Play" at bounding box center [310, 54] width 24 height 12
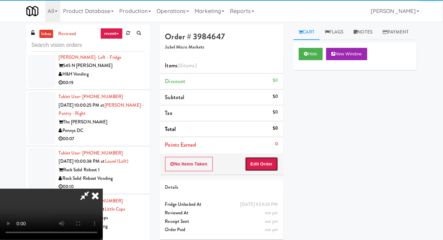
click at [263, 166] on button "Edit Order" at bounding box center [261, 164] width 33 height 14
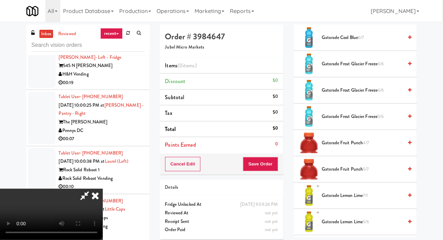
scroll to position [603, 0]
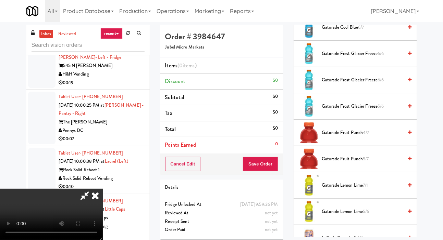
click at [346, 85] on span "Gatorade Frost Glacier Freeze 6/6" at bounding box center [362, 80] width 81 height 9
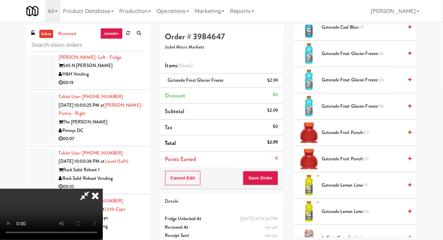
click at [343, 190] on span "Gatorade Lemon Lime 7/1" at bounding box center [362, 185] width 81 height 9
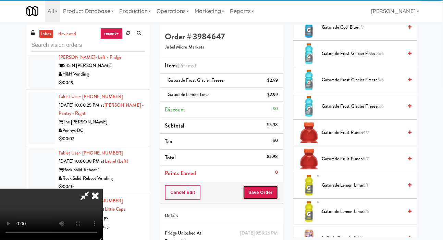
click at [278, 187] on button "Save Order" at bounding box center [260, 192] width 35 height 14
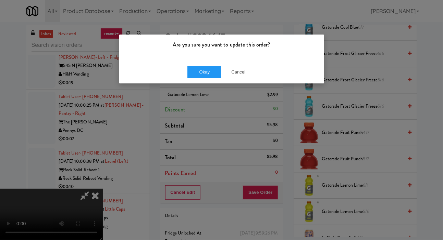
click at [197, 60] on div "Are you sure you want to update this order?" at bounding box center [221, 48] width 205 height 26
click at [197, 67] on button "Okay" at bounding box center [204, 72] width 34 height 12
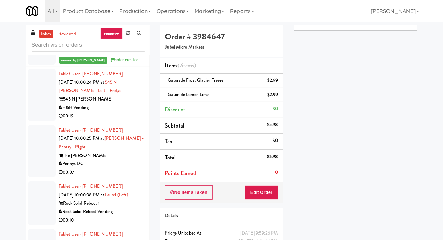
scroll to position [5860, 0]
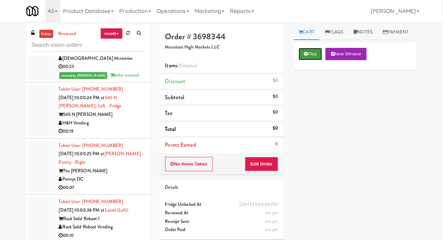
click at [306, 56] on icon at bounding box center [306, 54] width 4 height 4
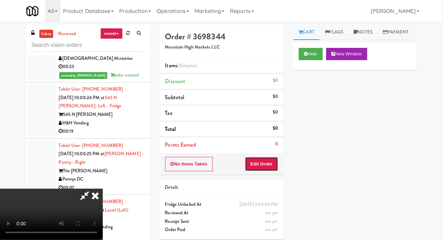
click at [266, 161] on button "Edit Order" at bounding box center [261, 164] width 33 height 14
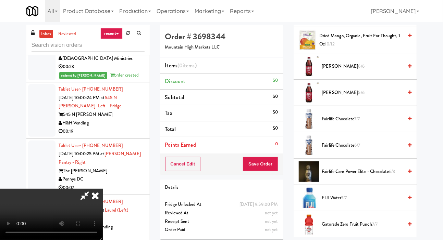
scroll to position [407, 0]
click at [327, 123] on span "Fairlife Chocolate 7/7" at bounding box center [362, 119] width 81 height 9
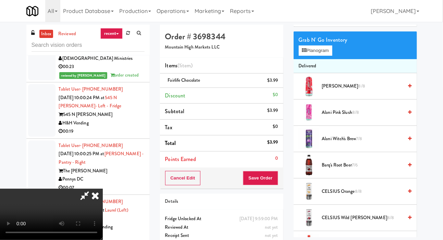
scroll to position [0, 0]
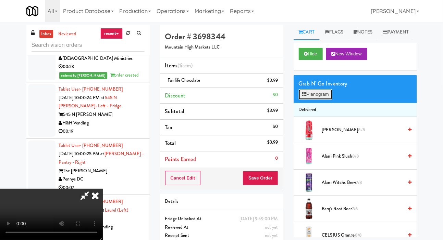
click at [315, 100] on button "Planogram" at bounding box center [315, 94] width 34 height 10
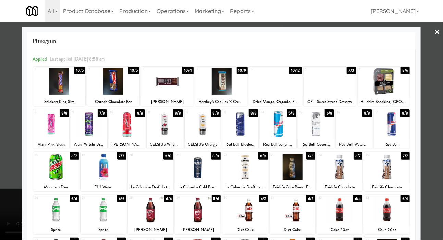
click at [9, 123] on div at bounding box center [221, 120] width 443 height 240
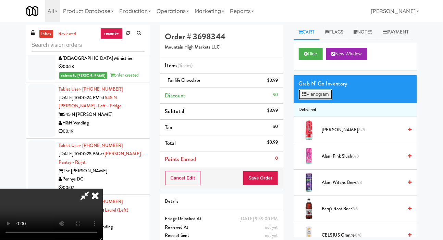
click at [302, 97] on icon at bounding box center [304, 94] width 4 height 4
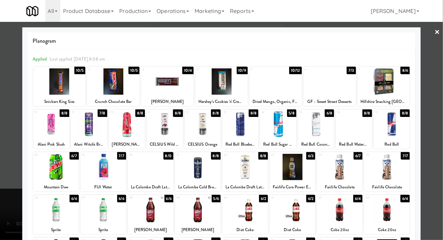
click at [4, 122] on div at bounding box center [221, 120] width 443 height 240
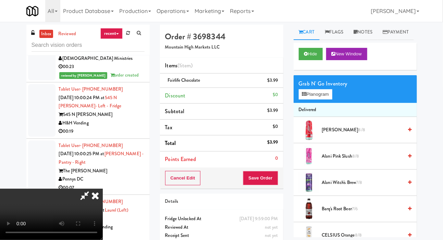
click at [307, 89] on div "Grab N' Go Inventory" at bounding box center [354, 84] width 113 height 10
click at [306, 100] on button "Planogram" at bounding box center [315, 94] width 34 height 10
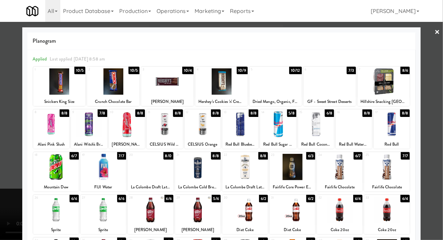
click at [275, 74] on div at bounding box center [275, 81] width 52 height 26
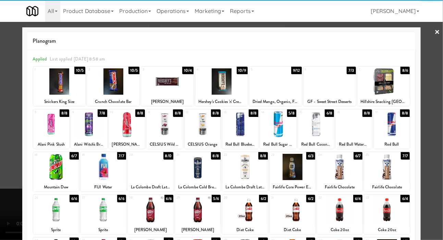
click at [16, 110] on div at bounding box center [221, 120] width 443 height 240
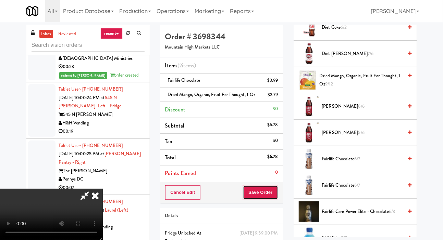
click at [270, 192] on button "Save Order" at bounding box center [260, 192] width 35 height 14
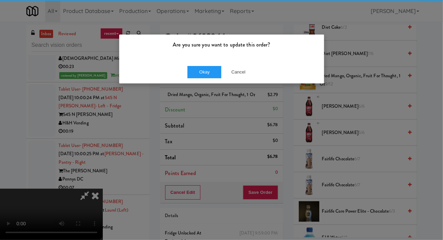
click at [199, 62] on div "Okay Cancel" at bounding box center [221, 72] width 205 height 23
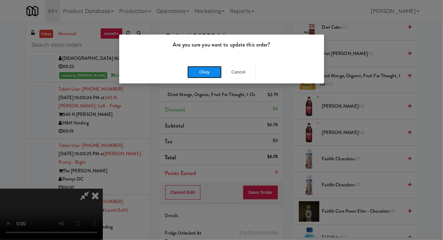
click at [195, 69] on button "Okay" at bounding box center [204, 72] width 34 height 12
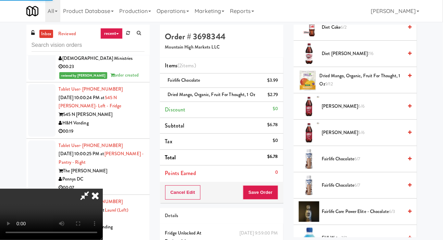
scroll to position [40, 0]
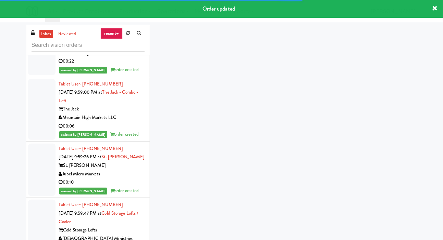
scroll to position [5682, 0]
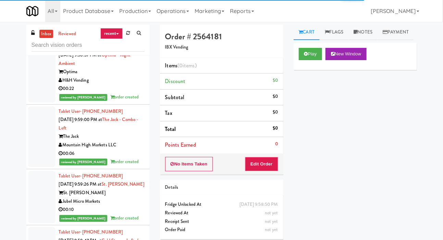
scroll to position [5666, 0]
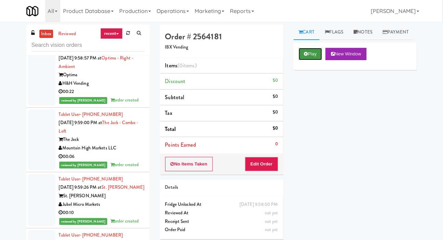
click at [303, 60] on button "Play" at bounding box center [310, 54] width 24 height 12
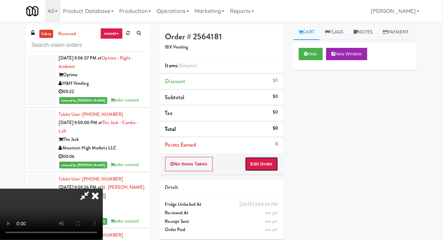
click at [258, 162] on button "Edit Order" at bounding box center [261, 164] width 33 height 14
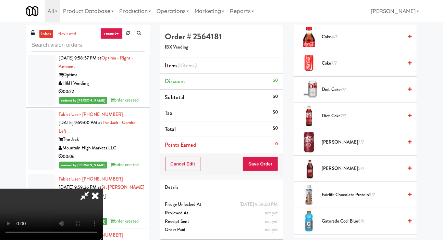
scroll to position [462, 0]
click at [331, 121] on span "Diet Coke 7/7" at bounding box center [362, 116] width 81 height 9
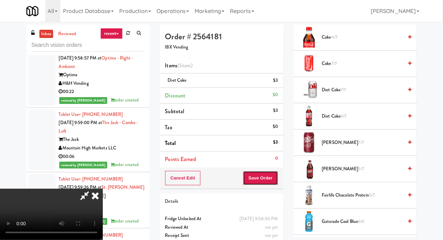
click at [271, 176] on button "Save Order" at bounding box center [260, 178] width 35 height 14
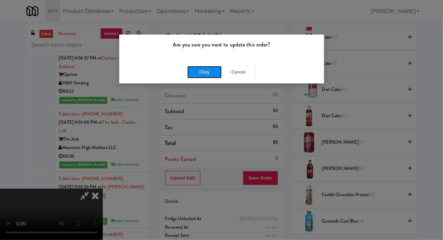
click at [191, 77] on button "Okay" at bounding box center [204, 72] width 34 height 12
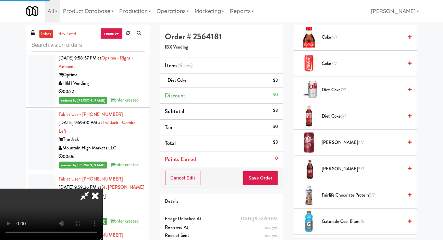
scroll to position [40, 0]
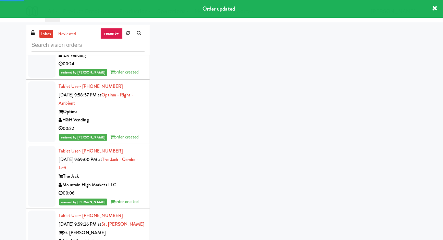
scroll to position [5637, 0]
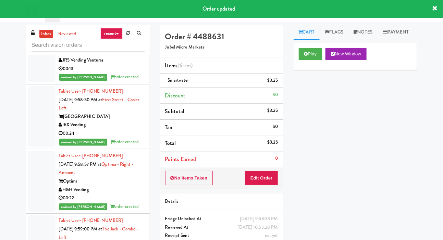
scroll to position [5586, 0]
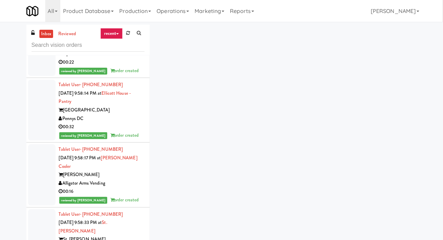
scroll to position [5353, 0]
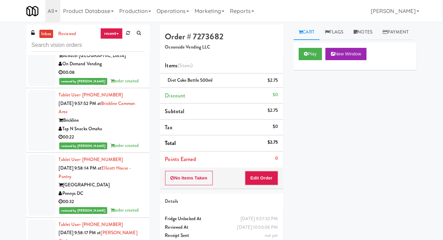
scroll to position [5300, 0]
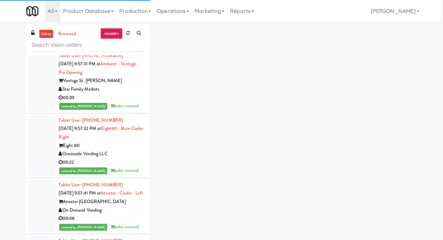
scroll to position [5154, 0]
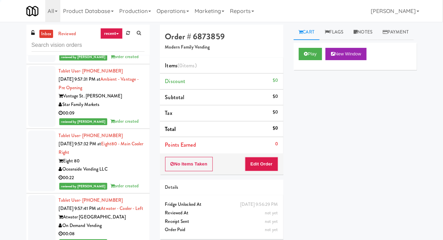
click at [303, 60] on button "Play" at bounding box center [310, 54] width 24 height 12
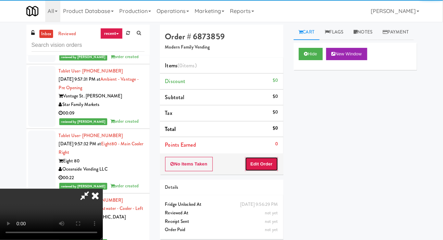
click at [262, 158] on button "Edit Order" at bounding box center [261, 164] width 33 height 14
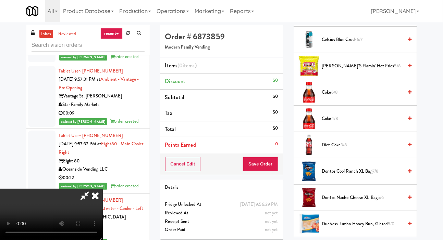
scroll to position [192, 0]
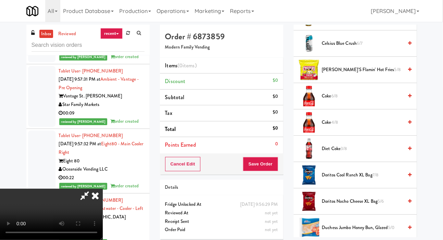
click at [330, 101] on span "Coke 6/8" at bounding box center [362, 96] width 81 height 9
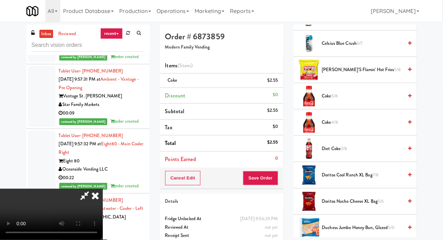
scroll to position [0, 0]
click at [274, 179] on button "Save Order" at bounding box center [260, 178] width 35 height 14
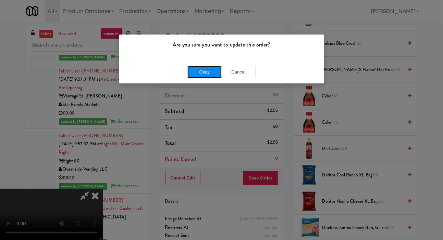
click at [194, 66] on button "Okay" at bounding box center [204, 72] width 34 height 12
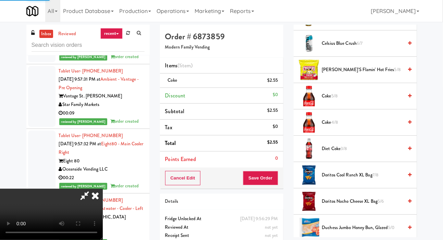
scroll to position [40, 0]
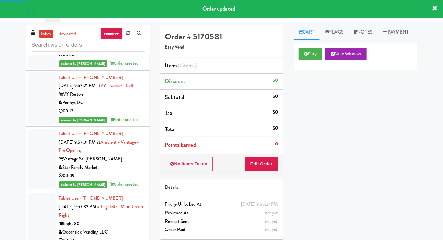
scroll to position [5102, 0]
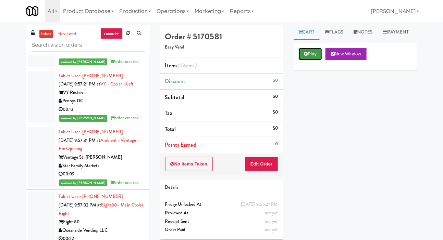
click at [305, 60] on button "Play" at bounding box center [310, 54] width 24 height 12
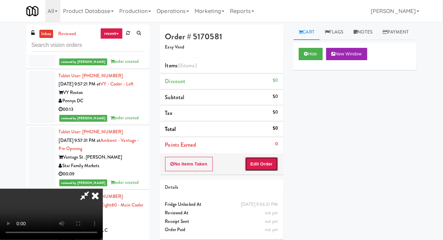
click at [268, 162] on button "Edit Order" at bounding box center [261, 164] width 33 height 14
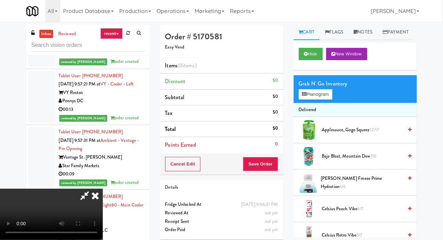
scroll to position [0, 0]
click at [299, 100] on button "Planogram" at bounding box center [315, 94] width 34 height 10
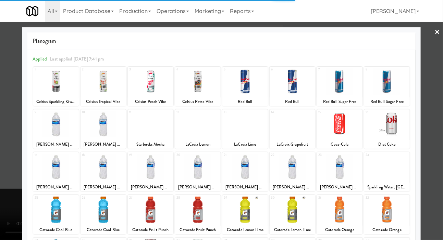
click at [98, 121] on div at bounding box center [103, 124] width 46 height 26
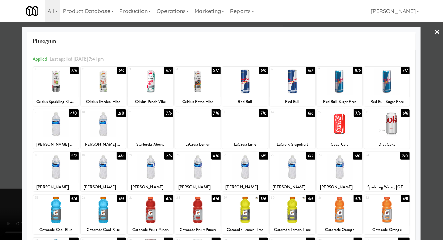
click at [11, 107] on div at bounding box center [221, 120] width 443 height 240
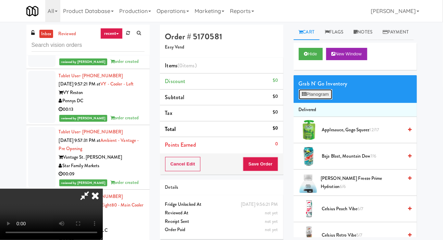
click at [299, 100] on button "Planogram" at bounding box center [315, 94] width 34 height 10
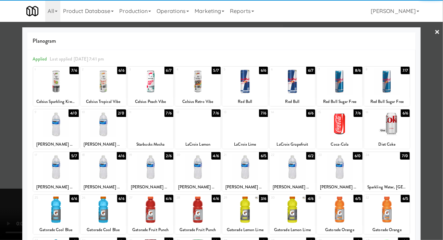
click at [100, 117] on div at bounding box center [103, 124] width 46 height 26
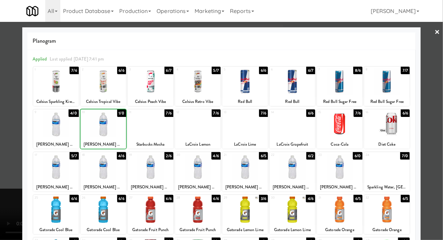
click at [3, 104] on div at bounding box center [221, 120] width 443 height 240
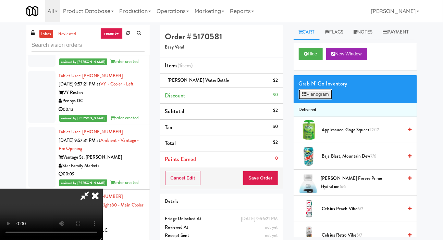
click at [300, 100] on button "Planogram" at bounding box center [315, 94] width 34 height 10
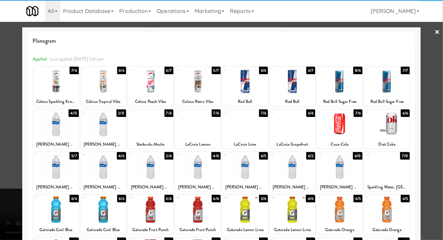
click at [45, 125] on div at bounding box center [56, 124] width 46 height 26
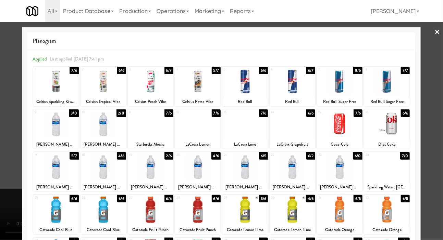
click at [6, 89] on div at bounding box center [221, 120] width 443 height 240
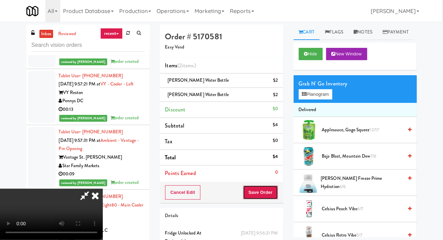
click at [272, 193] on button "Save Order" at bounding box center [260, 192] width 35 height 14
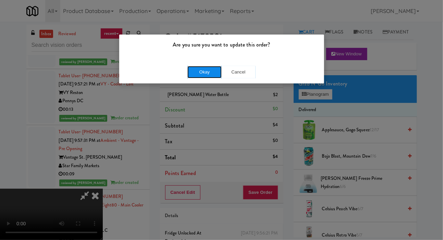
click at [192, 74] on button "Okay" at bounding box center [204, 72] width 34 height 12
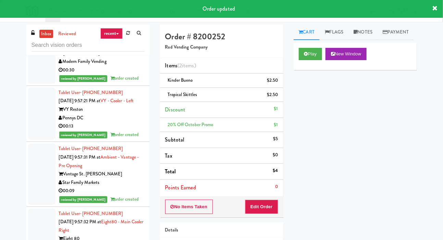
scroll to position [5065, 0]
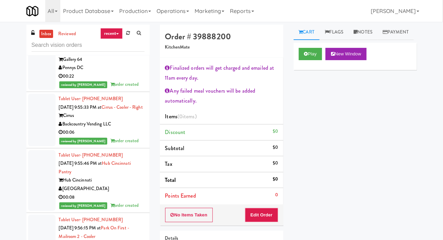
scroll to position [4808, 0]
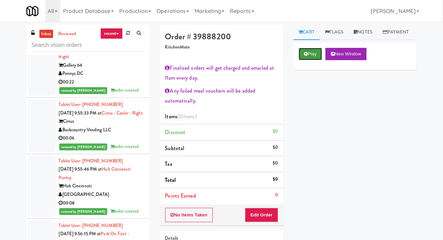
click at [313, 60] on button "Play" at bounding box center [310, 54] width 24 height 12
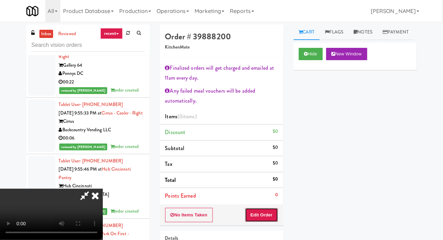
click at [264, 211] on button "Edit Order" at bounding box center [261, 215] width 33 height 14
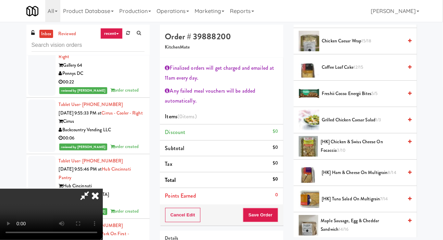
scroll to position [149, 0]
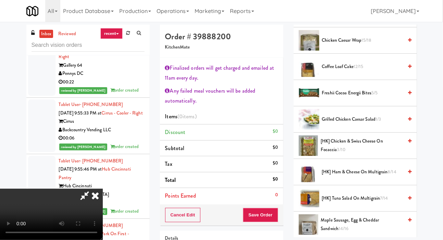
click at [341, 203] on span "[HK] Tuna Salad on Multigrain 7/14" at bounding box center [362, 198] width 81 height 9
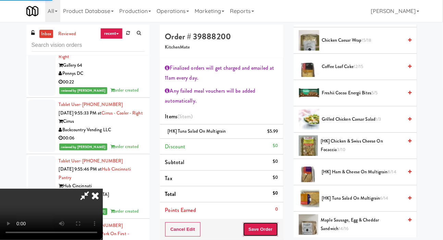
click at [274, 227] on button "Save Order" at bounding box center [260, 229] width 35 height 14
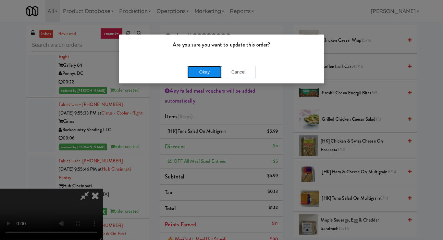
click at [194, 76] on button "Okay" at bounding box center [204, 72] width 34 height 12
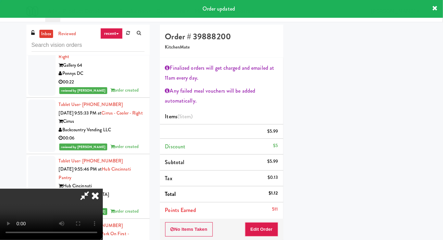
scroll to position [40, 0]
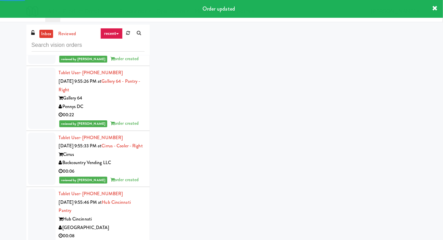
scroll to position [4780, 0]
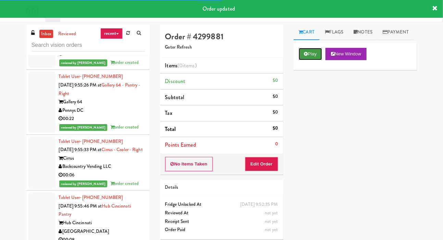
click at [304, 56] on icon at bounding box center [306, 54] width 4 height 4
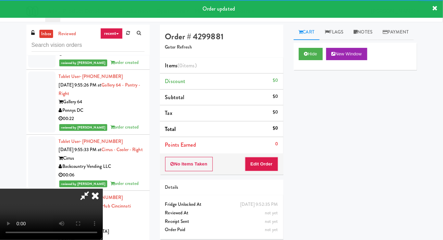
click at [257, 175] on div "Order # 4299881 Gator Refresh Items (0 items ) Discount $0 Subtotal $0 Tax $0 T…" at bounding box center [221, 135] width 133 height 220
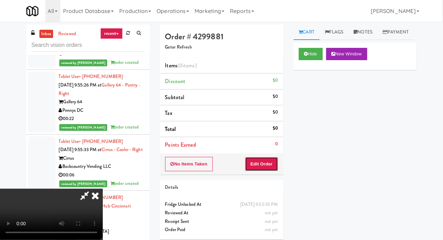
click at [274, 167] on button "Edit Order" at bounding box center [261, 164] width 33 height 14
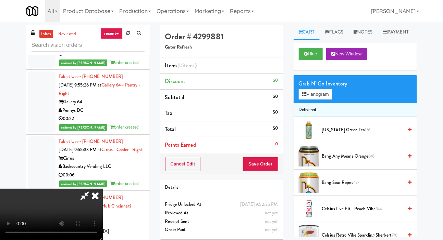
scroll to position [0, 0]
click at [309, 100] on button "Planogram" at bounding box center [315, 94] width 34 height 10
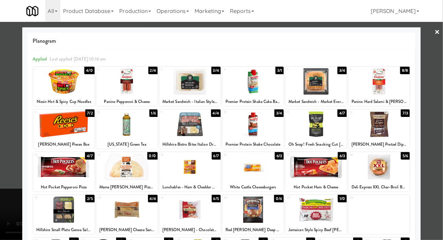
click at [180, 165] on div at bounding box center [189, 167] width 61 height 26
click at [321, 168] on div at bounding box center [315, 167] width 61 height 26
click at [9, 105] on div at bounding box center [221, 120] width 443 height 240
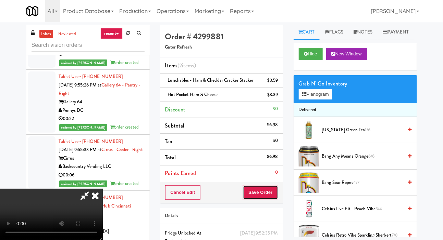
click at [277, 194] on button "Save Order" at bounding box center [260, 192] width 35 height 14
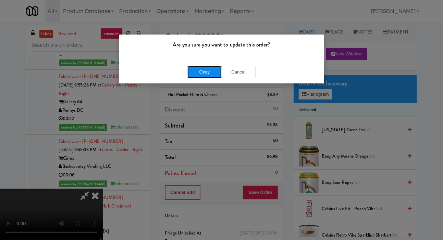
click at [190, 77] on button "Okay" at bounding box center [204, 72] width 34 height 12
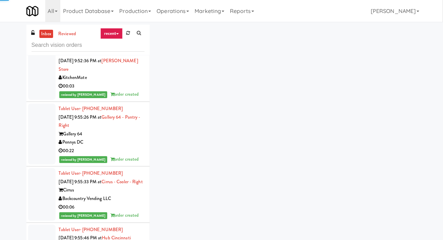
scroll to position [4723, 0]
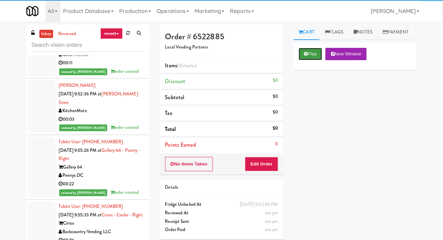
click at [306, 60] on button "Play" at bounding box center [310, 54] width 24 height 12
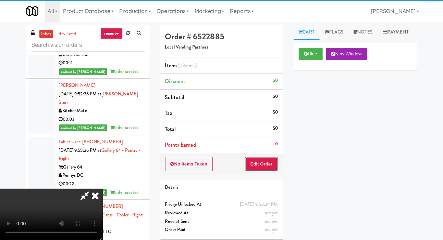
click at [269, 158] on button "Edit Order" at bounding box center [261, 164] width 33 height 14
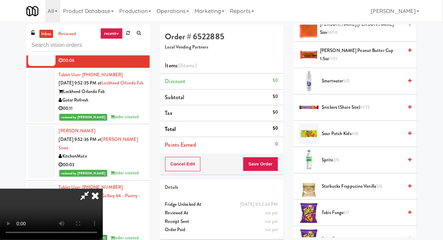
scroll to position [710, 0]
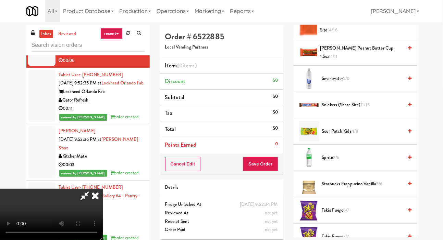
click at [357, 83] on span "Smartwater 5/0" at bounding box center [362, 79] width 81 height 9
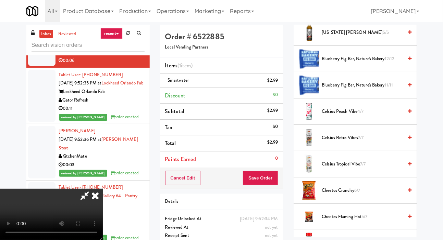
scroll to position [181, 0]
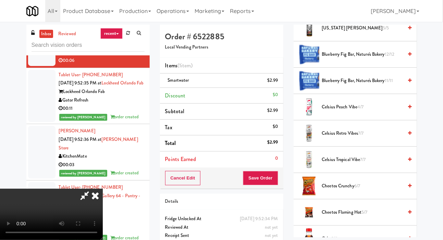
click at [343, 240] on span "Coke 2/6" at bounding box center [362, 239] width 81 height 9
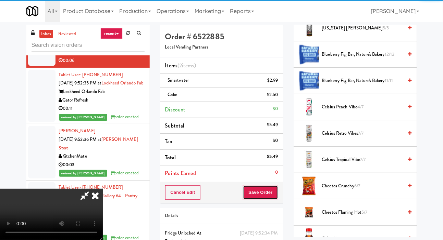
click at [272, 195] on button "Save Order" at bounding box center [260, 192] width 35 height 14
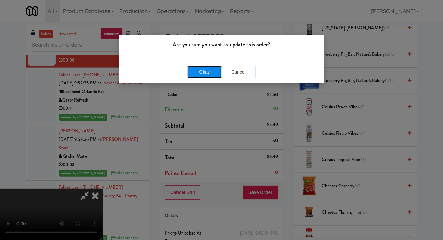
click at [189, 73] on button "Okay" at bounding box center [204, 72] width 34 height 12
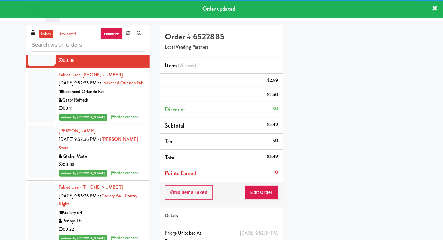
scroll to position [40, 0]
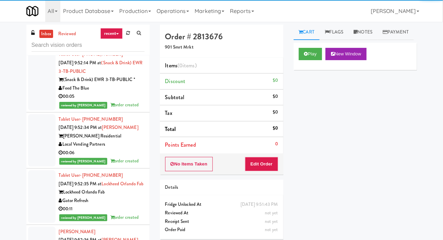
scroll to position [4594, 0]
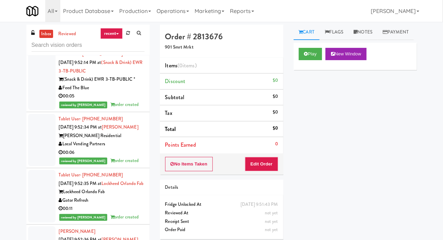
click at [313, 125] on div "Play New Window Primary Flag Clear Flag if unable to determine what was taken o…" at bounding box center [354, 171] width 123 height 257
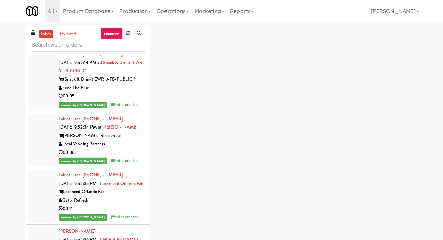
click at [40, 46] on div at bounding box center [41, 19] width 27 height 53
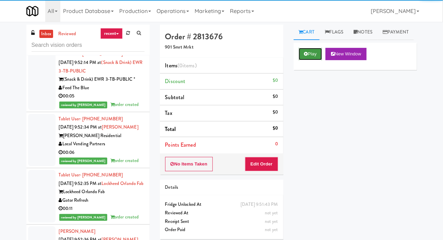
click at [302, 60] on button "Play" at bounding box center [310, 54] width 24 height 12
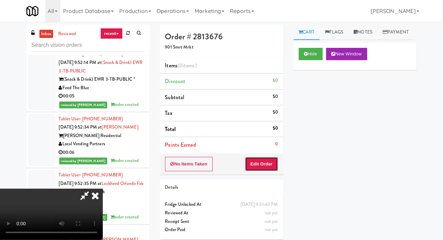
click at [263, 159] on button "Edit Order" at bounding box center [261, 164] width 33 height 14
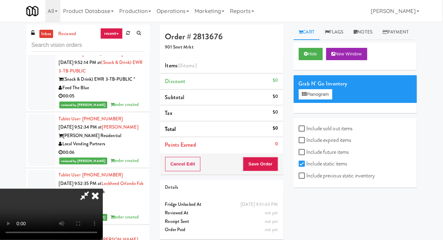
scroll to position [25, 0]
click at [321, 181] on label "Include previous static inventory" at bounding box center [336, 176] width 76 height 10
click at [306, 179] on input "Include previous static inventory" at bounding box center [302, 176] width 8 height 5
checkbox input "true"
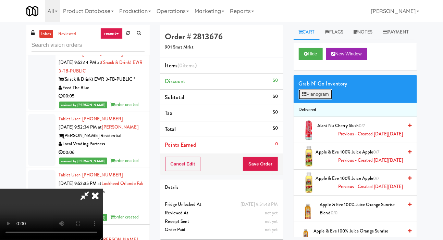
click at [316, 100] on button "Planogram" at bounding box center [315, 94] width 34 height 10
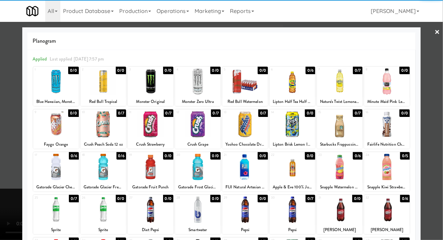
scroll to position [59, 0]
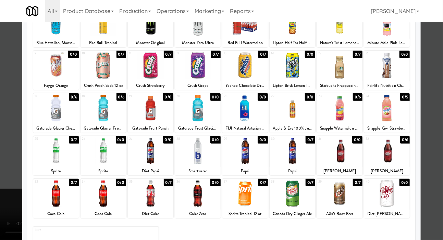
click at [189, 190] on div at bounding box center [198, 194] width 46 height 26
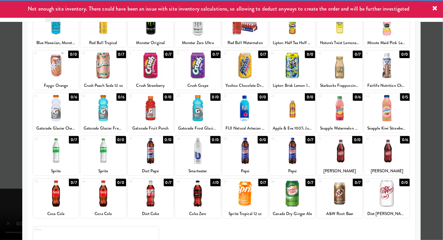
click at [11, 141] on div at bounding box center [221, 120] width 443 height 240
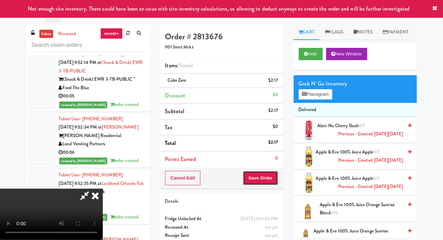
click at [271, 179] on button "Save Order" at bounding box center [260, 178] width 35 height 14
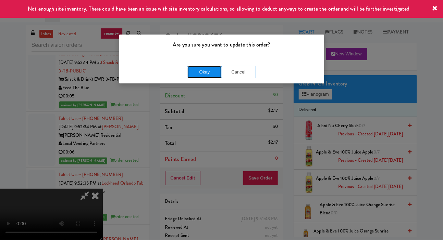
click at [200, 77] on button "Okay" at bounding box center [204, 72] width 34 height 12
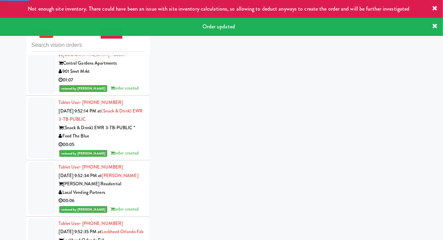
scroll to position [4553, 0]
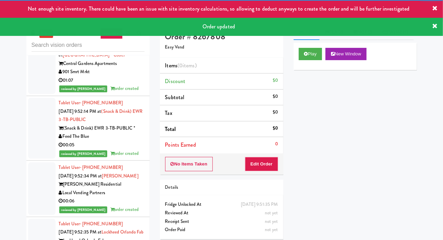
click at [5, 130] on div "inbox reviewed recent all unclear take inventory issue suspicious failed recent…" at bounding box center [221, 145] width 443 height 241
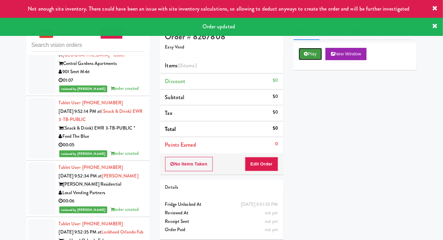
click at [313, 60] on button "Play" at bounding box center [310, 54] width 24 height 12
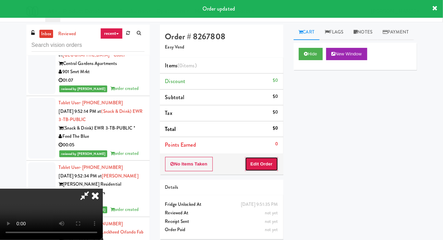
click at [272, 158] on button "Edit Order" at bounding box center [261, 164] width 33 height 14
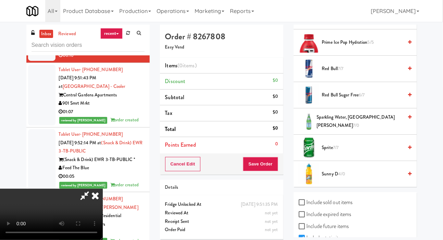
scroll to position [956, 0]
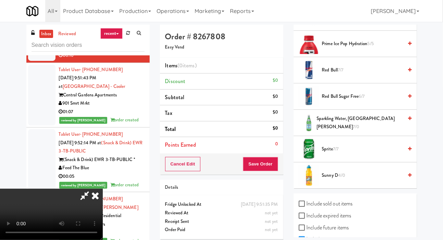
click at [357, 126] on li "Sparkling Water, [GEOGRAPHIC_DATA][PERSON_NAME] 7/0" at bounding box center [354, 123] width 123 height 26
click at [355, 131] on span "Sparkling Water, [GEOGRAPHIC_DATA][PERSON_NAME] 7/0" at bounding box center [359, 123] width 87 height 17
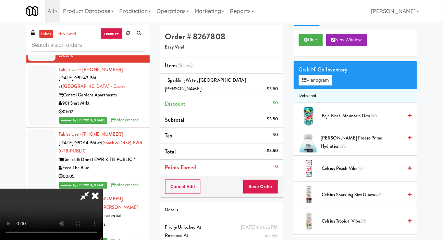
scroll to position [0, 0]
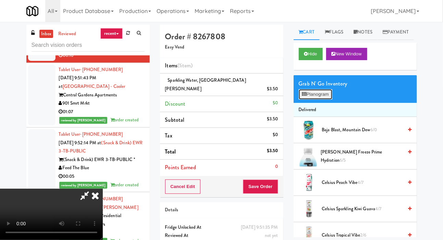
click at [320, 100] on button "Planogram" at bounding box center [315, 94] width 34 height 10
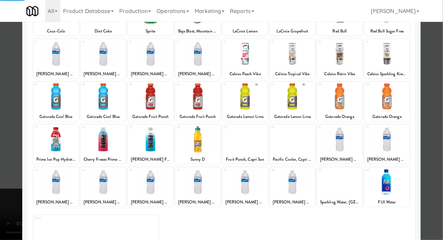
scroll to position [82, 0]
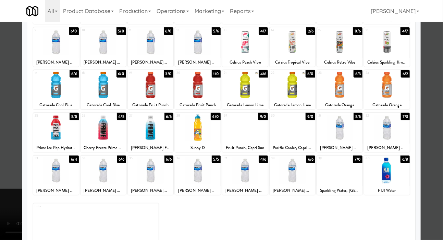
click at [303, 134] on div at bounding box center [292, 128] width 46 height 26
click at [12, 74] on div at bounding box center [221, 120] width 443 height 240
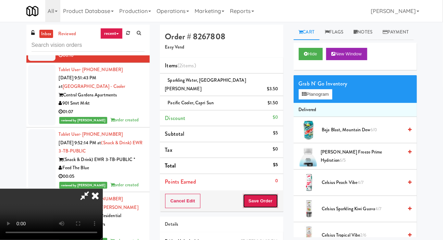
click at [274, 194] on button "Save Order" at bounding box center [260, 201] width 35 height 14
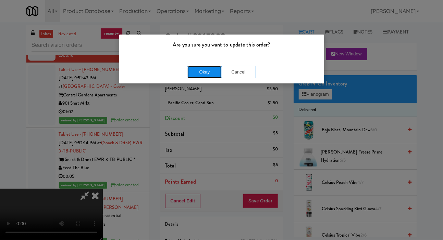
click at [204, 77] on button "Okay" at bounding box center [204, 72] width 34 height 12
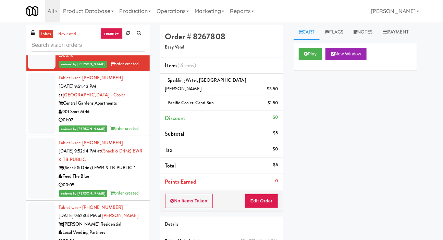
click at [407, 149] on div "Play New Window Primary Flag Clear Flag if unable to determine what was taken o…" at bounding box center [354, 171] width 123 height 257
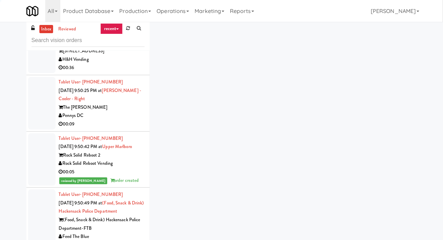
click at [31, 74] on div at bounding box center [41, 47] width 27 height 53
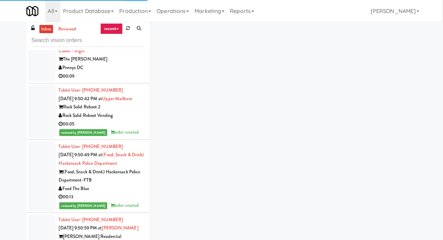
click at [37, 82] on div at bounding box center [41, 55] width 27 height 53
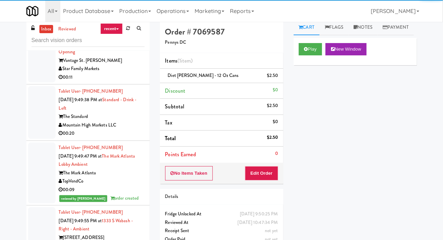
scroll to position [3893, 0]
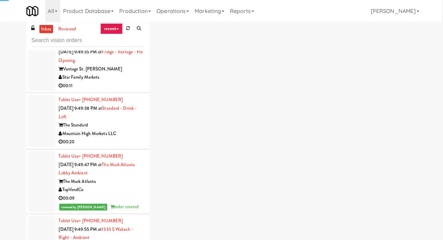
click at [38, 35] on div at bounding box center [41, 13] width 27 height 44
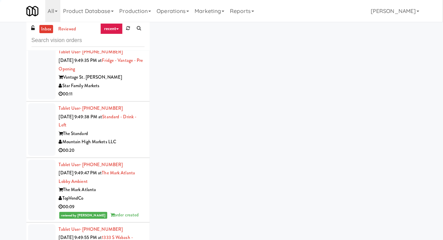
click at [40, 100] on div at bounding box center [41, 73] width 27 height 53
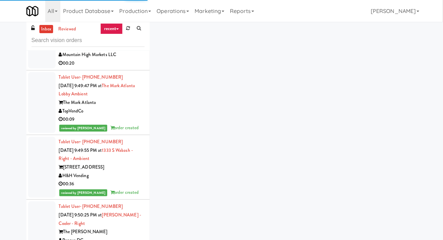
scroll to position [3987, 0]
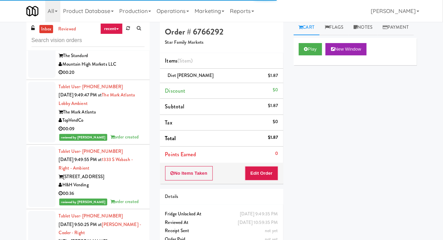
click at [37, 78] on div at bounding box center [41, 51] width 27 height 53
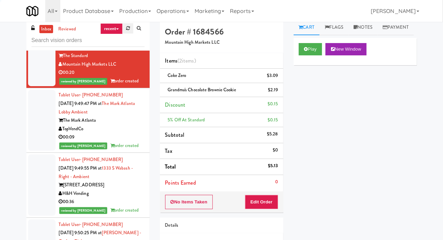
click at [126, 32] on link at bounding box center [128, 28] width 11 height 10
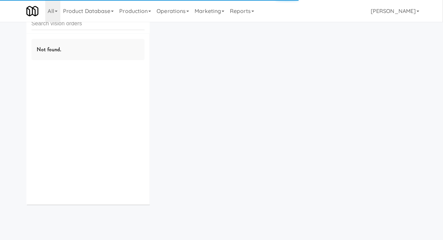
click at [4, 62] on div "inbox reviewed recent all unclear take inventory issue suspicious failed recent…" at bounding box center [221, 106] width 443 height 207
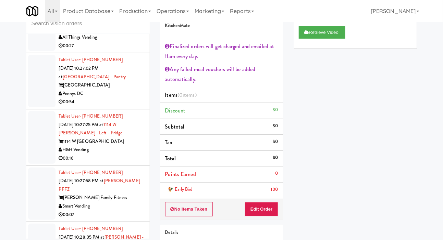
scroll to position [1402, 0]
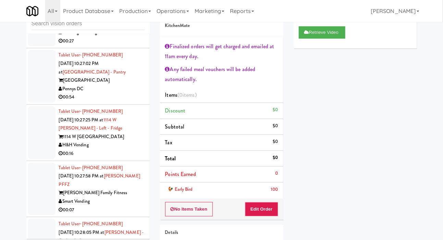
click at [34, 81] on div at bounding box center [41, 76] width 27 height 53
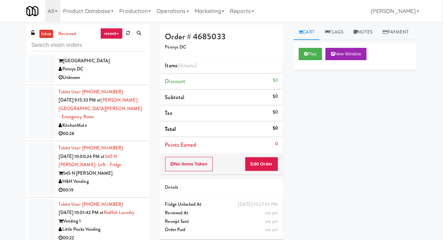
click at [36, 117] on div at bounding box center [41, 113] width 27 height 53
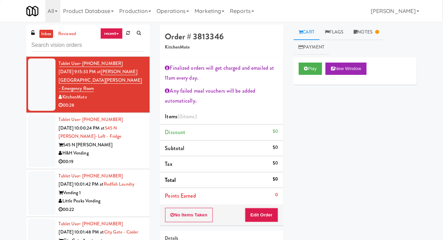
click at [37, 142] on div at bounding box center [41, 141] width 27 height 53
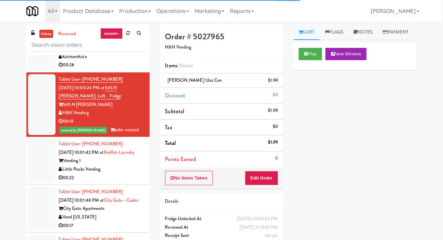
click at [36, 170] on div at bounding box center [41, 161] width 27 height 44
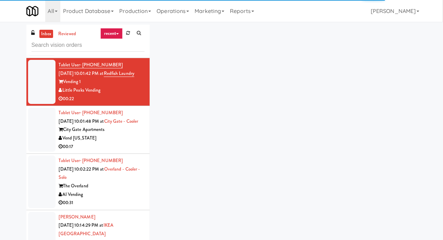
click at [40, 139] on div at bounding box center [41, 130] width 27 height 44
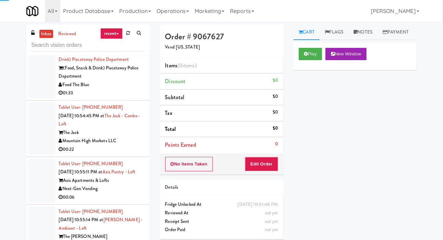
scroll to position [6278, 0]
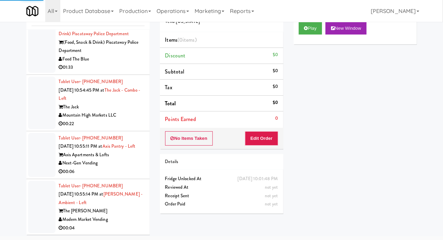
click at [35, 192] on div at bounding box center [41, 207] width 27 height 53
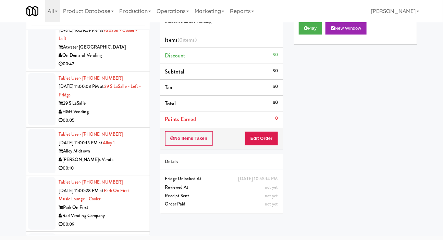
scroll to position [7228, 0]
click at [37, 69] on div at bounding box center [41, 42] width 27 height 53
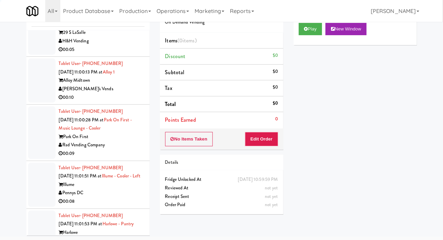
click at [42, 55] on div at bounding box center [41, 28] width 27 height 53
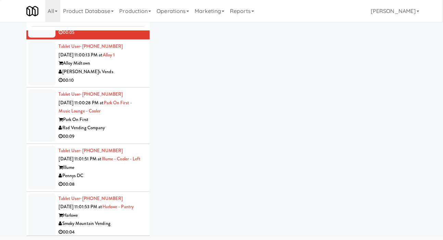
scroll to position [7320, 0]
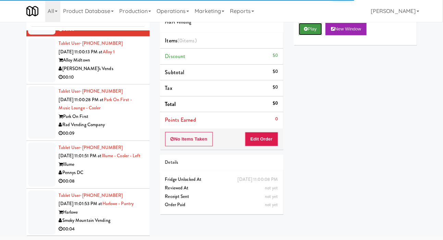
click at [303, 35] on button "Play" at bounding box center [310, 29] width 24 height 12
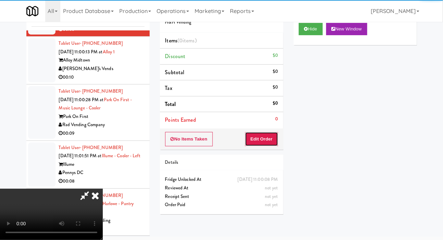
click at [259, 137] on button "Edit Order" at bounding box center [261, 139] width 33 height 14
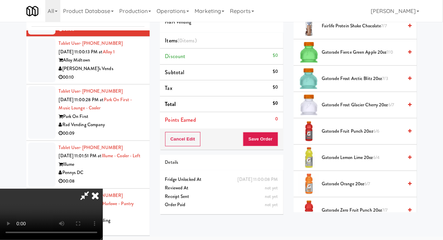
scroll to position [372, 0]
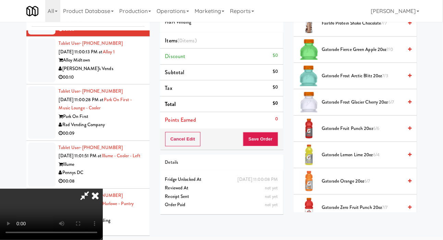
click at [356, 107] on span "Gatorade Frost Glacier Cherry 20oz 6/7" at bounding box center [362, 102] width 81 height 9
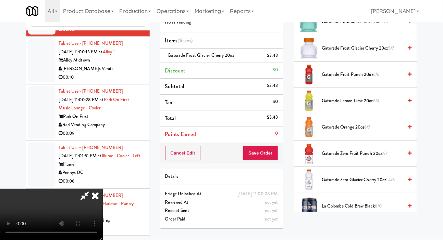
click at [351, 184] on span "Gatorade Zero Glacier Cherry 20oz 14/6" at bounding box center [362, 180] width 81 height 9
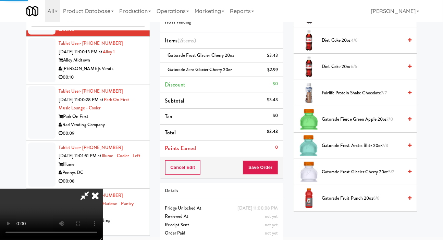
scroll to position [0, 0]
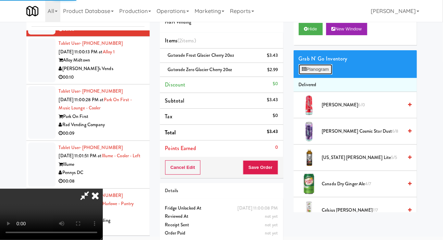
click at [316, 75] on button "Planogram" at bounding box center [315, 69] width 34 height 10
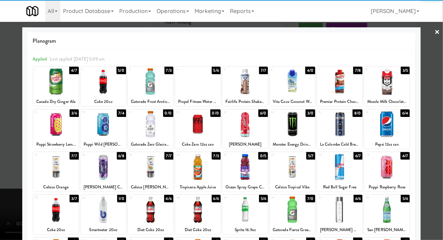
click at [6, 98] on div at bounding box center [221, 120] width 443 height 240
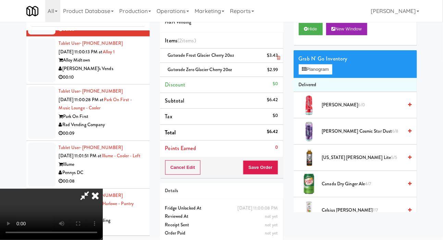
click at [274, 56] on div "$3.43" at bounding box center [272, 55] width 11 height 9
click at [278, 57] on icon at bounding box center [278, 58] width 3 height 4
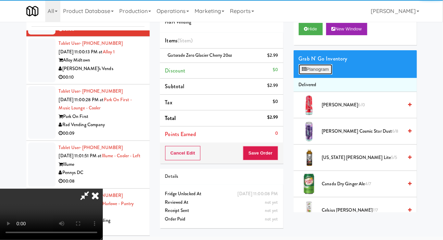
click at [313, 75] on button "Planogram" at bounding box center [315, 69] width 34 height 10
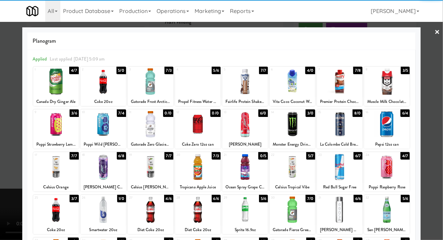
click at [136, 125] on div at bounding box center [151, 124] width 46 height 26
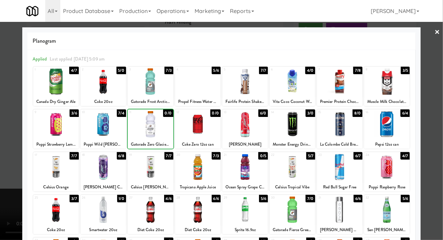
click at [10, 99] on div at bounding box center [221, 120] width 443 height 240
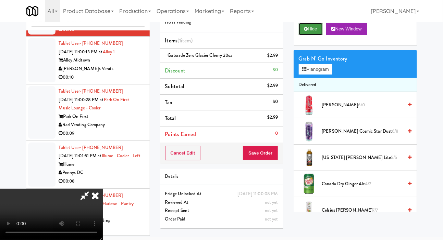
click at [312, 35] on button "Hide" at bounding box center [310, 29] width 24 height 12
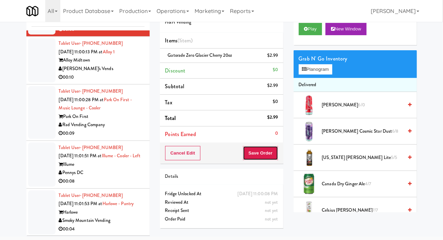
click at [264, 149] on button "Save Order" at bounding box center [260, 153] width 35 height 14
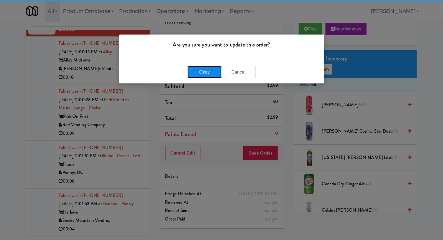
click at [188, 74] on button "Okay" at bounding box center [204, 72] width 34 height 12
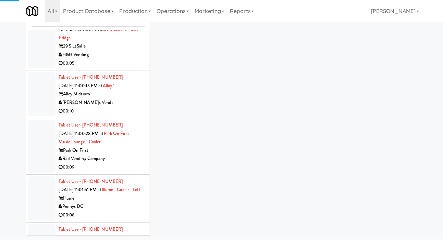
scroll to position [7273, 0]
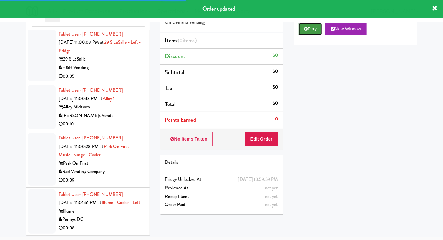
click at [313, 35] on button "Play" at bounding box center [310, 29] width 24 height 12
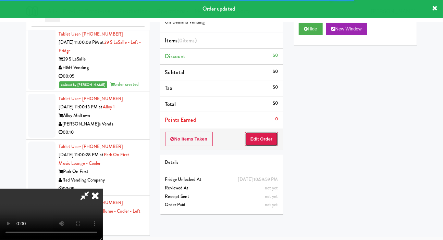
click at [272, 132] on button "Edit Order" at bounding box center [261, 139] width 33 height 14
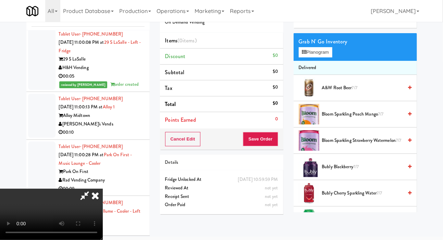
scroll to position [0, 0]
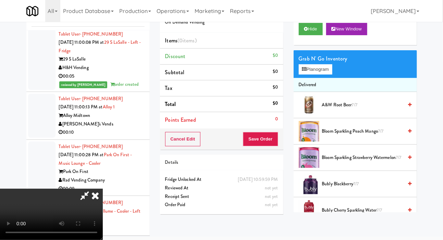
click at [348, 110] on span "A&W Root Beer 7/7" at bounding box center [362, 105] width 81 height 9
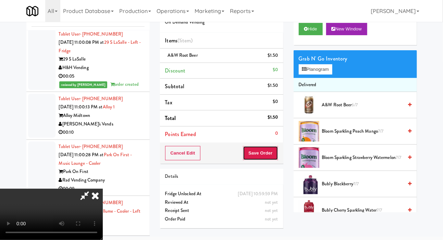
click at [273, 151] on button "Save Order" at bounding box center [260, 153] width 35 height 14
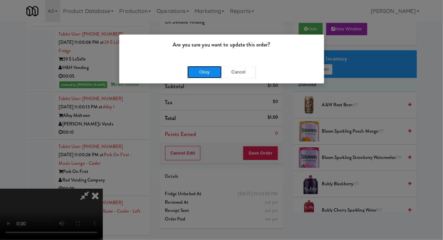
click at [198, 73] on button "Okay" at bounding box center [204, 72] width 34 height 12
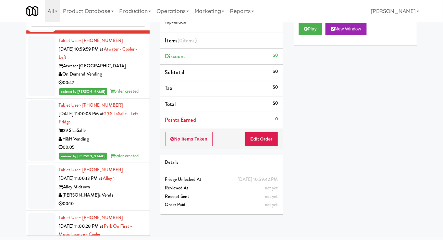
scroll to position [7208, 0]
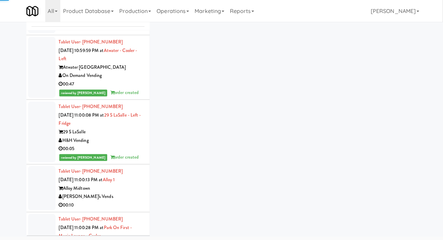
click at [35, 33] on div at bounding box center [41, 6] width 27 height 53
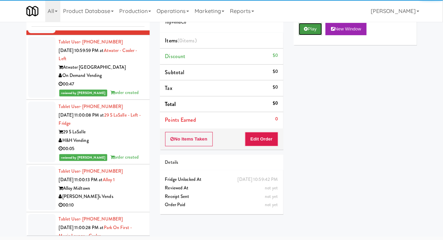
click at [307, 35] on button "Play" at bounding box center [310, 29] width 24 height 12
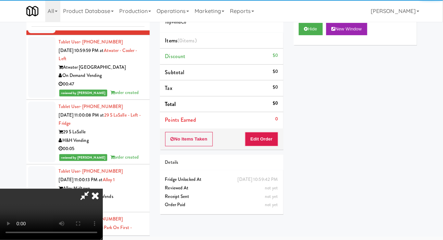
click at [268, 125] on li "Points Earned 0" at bounding box center [221, 120] width 123 height 16
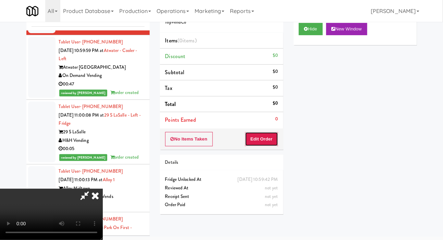
click at [268, 144] on button "Edit Order" at bounding box center [261, 139] width 33 height 14
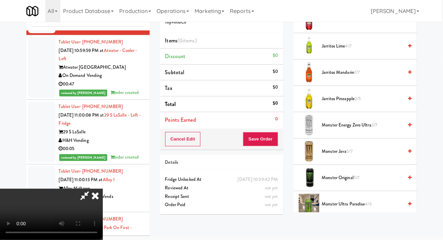
scroll to position [446, 0]
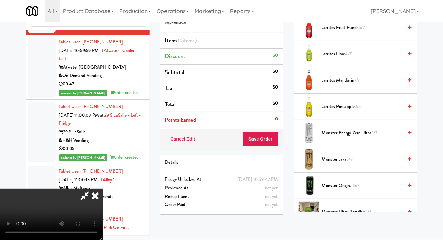
click at [351, 32] on span "Jarritos Fruit Punch 5/7" at bounding box center [362, 28] width 81 height 9
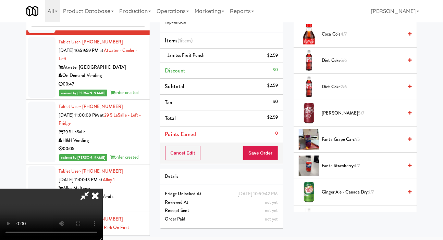
scroll to position [256, 0]
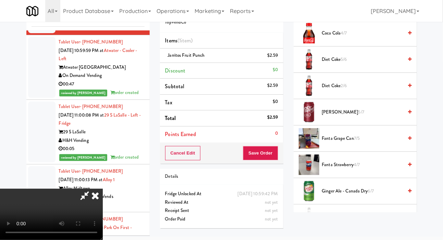
click at [350, 90] on span "Diet Coke 2/6" at bounding box center [362, 86] width 81 height 9
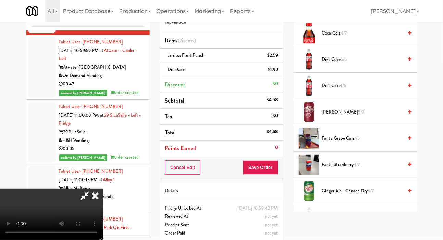
scroll to position [0, 0]
click at [274, 162] on button "Save Order" at bounding box center [260, 168] width 35 height 14
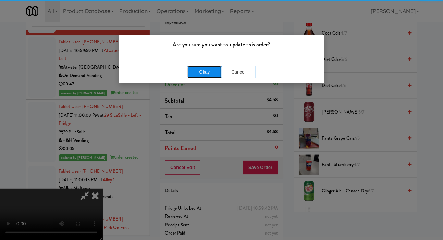
click at [193, 73] on button "Okay" at bounding box center [204, 72] width 34 height 12
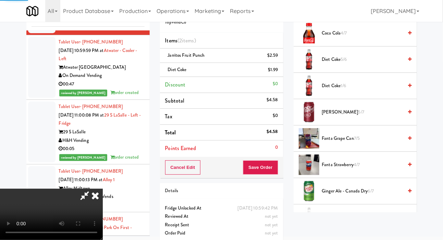
scroll to position [40, 0]
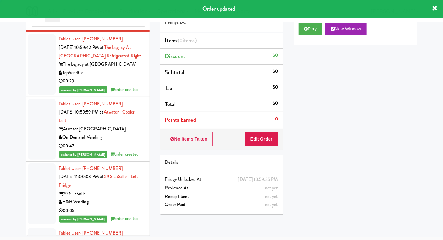
scroll to position [7153, 0]
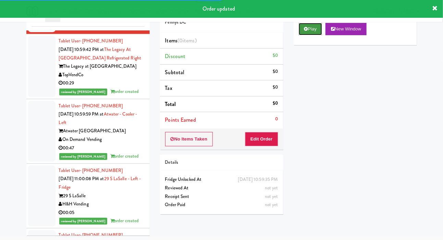
click at [310, 35] on button "Play" at bounding box center [310, 29] width 24 height 12
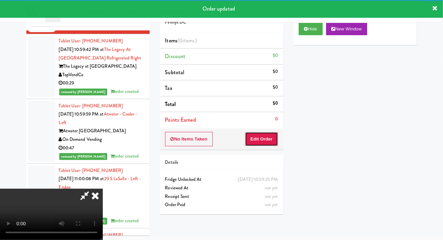
click at [271, 141] on button "Edit Order" at bounding box center [261, 139] width 33 height 14
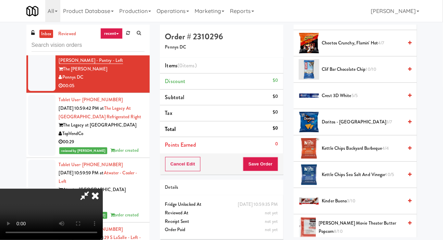
scroll to position [140, 0]
click at [336, 126] on span "Doritos - Cool Ranch 3/7" at bounding box center [362, 122] width 81 height 9
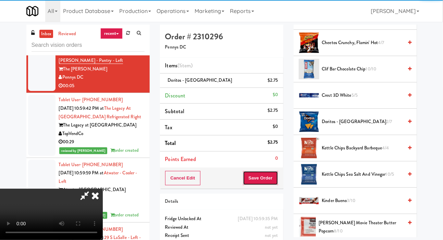
click at [276, 173] on button "Save Order" at bounding box center [260, 178] width 35 height 14
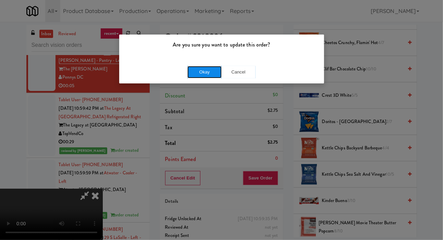
click at [199, 72] on button "Okay" at bounding box center [204, 72] width 34 height 12
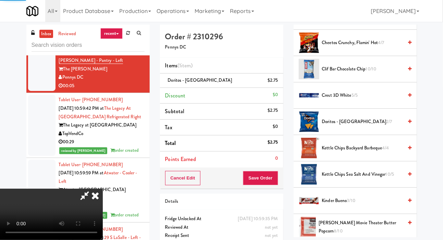
scroll to position [40, 0]
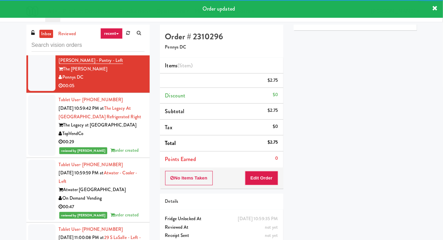
click at [36, 35] on div at bounding box center [41, 8] width 27 height 53
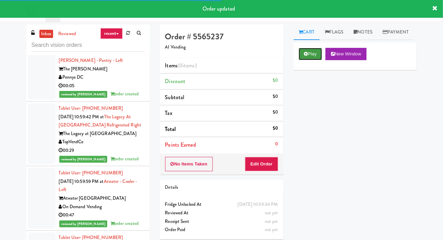
click at [307, 60] on button "Play" at bounding box center [310, 54] width 24 height 12
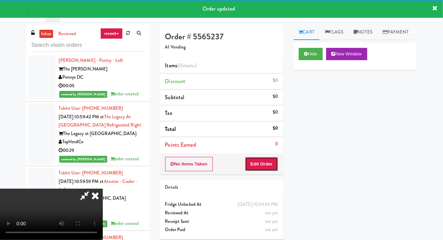
click at [269, 166] on button "Edit Order" at bounding box center [261, 164] width 33 height 14
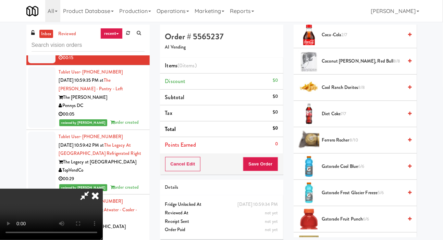
scroll to position [255, 0]
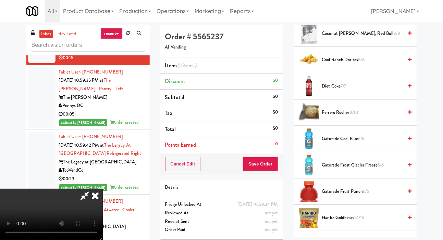
click at [347, 64] on span "Cool Ranch Doritos 8/8" at bounding box center [362, 60] width 81 height 9
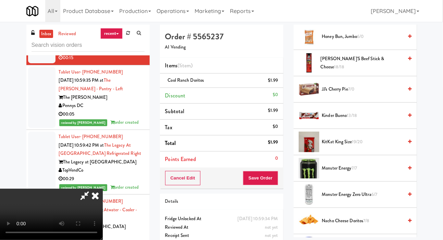
scroll to position [464, 0]
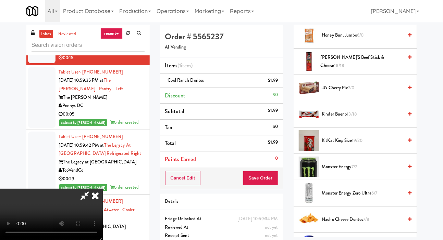
click at [351, 145] on span "KitKat King Size 19/20" at bounding box center [362, 141] width 81 height 9
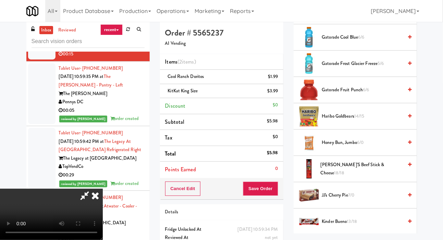
scroll to position [349, 0]
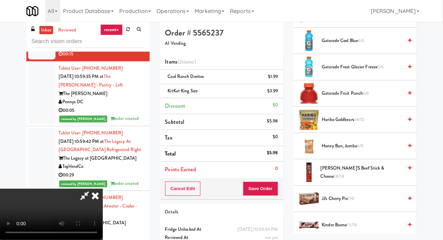
click at [346, 151] on span "Honey Bun, Jumbo 6/0" at bounding box center [362, 146] width 81 height 9
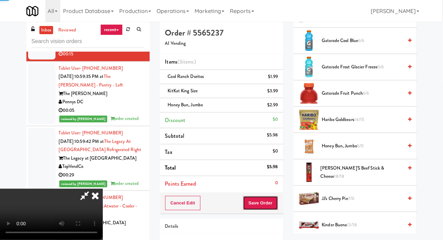
click at [276, 201] on button "Save Order" at bounding box center [260, 203] width 35 height 14
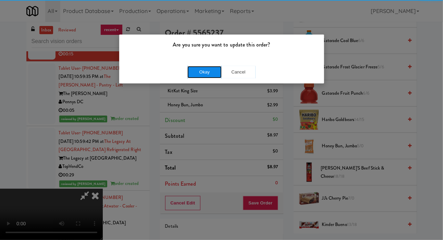
click at [193, 72] on button "Okay" at bounding box center [204, 72] width 34 height 12
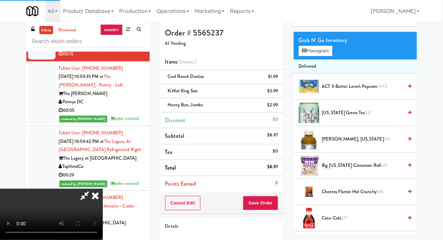
scroll to position [0, 0]
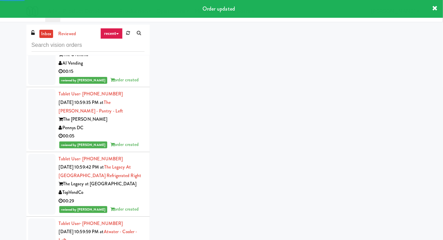
scroll to position [7064, 0]
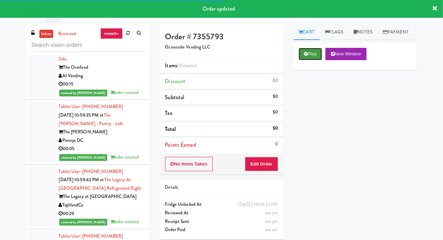
click at [306, 56] on icon at bounding box center [306, 54] width 4 height 4
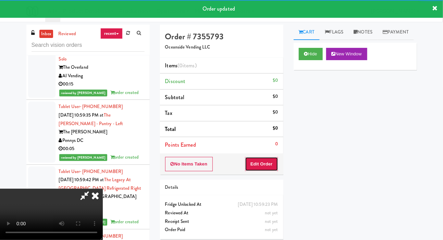
click at [267, 157] on button "Edit Order" at bounding box center [261, 164] width 33 height 14
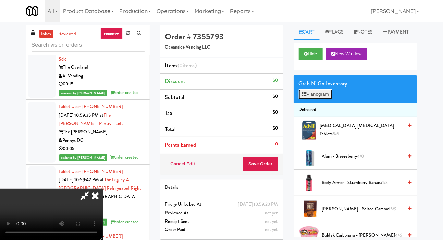
click at [319, 100] on button "Planogram" at bounding box center [315, 94] width 34 height 10
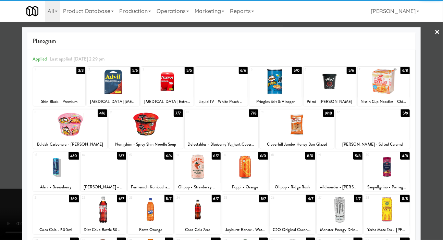
click at [285, 87] on div at bounding box center [275, 81] width 52 height 26
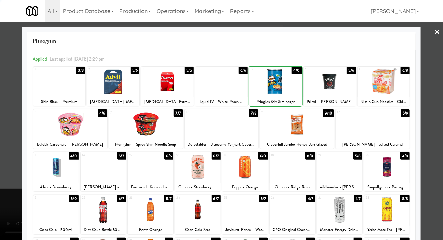
click at [10, 123] on div at bounding box center [221, 120] width 443 height 240
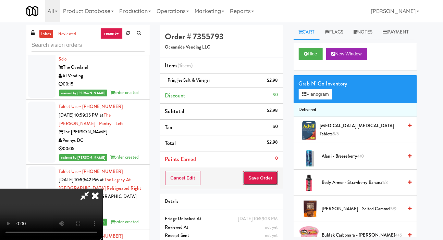
click at [275, 178] on button "Save Order" at bounding box center [260, 178] width 35 height 14
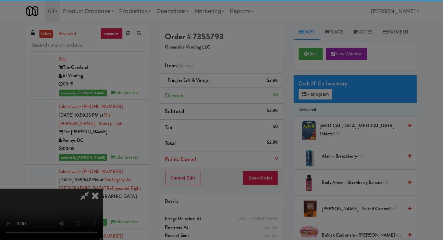
click at [0, 0] on div "Are you sure you want to update this order? Okay Cancel" at bounding box center [0, 0] width 0 height 0
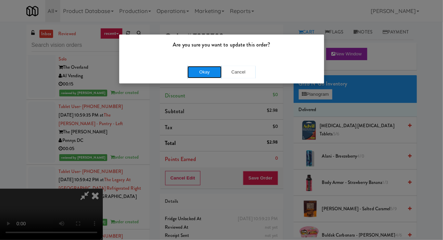
click at [190, 75] on button "Okay" at bounding box center [204, 72] width 34 height 12
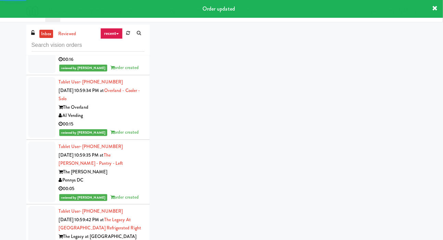
scroll to position [7012, 0]
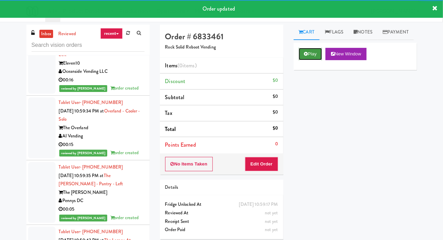
click at [305, 60] on button "Play" at bounding box center [310, 54] width 24 height 12
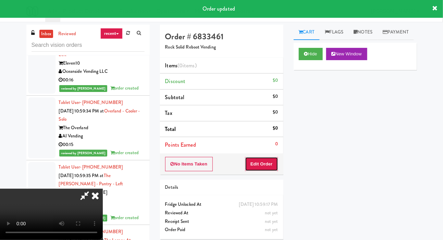
click at [269, 163] on button "Edit Order" at bounding box center [261, 164] width 33 height 14
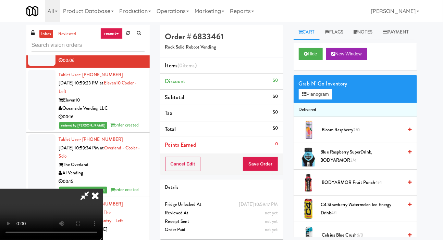
scroll to position [0, 0]
click at [310, 100] on button "Planogram" at bounding box center [315, 94] width 34 height 10
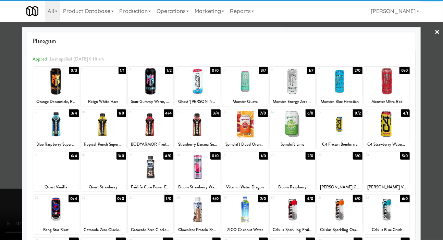
click at [147, 160] on div at bounding box center [151, 167] width 46 height 26
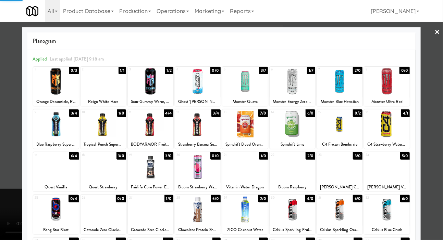
click at [19, 114] on div at bounding box center [221, 120] width 443 height 240
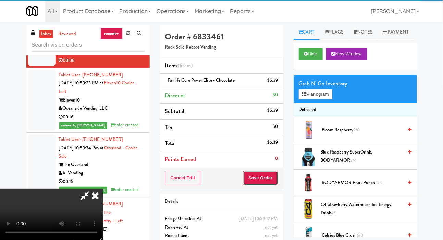
click at [274, 171] on button "Save Order" at bounding box center [260, 178] width 35 height 14
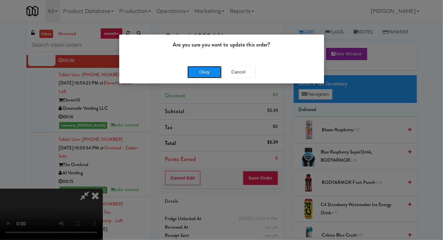
click at [200, 72] on button "Okay" at bounding box center [204, 72] width 34 height 12
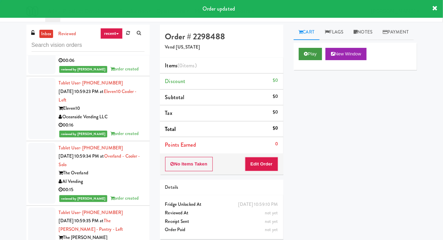
click at [305, 56] on icon at bounding box center [306, 54] width 4 height 4
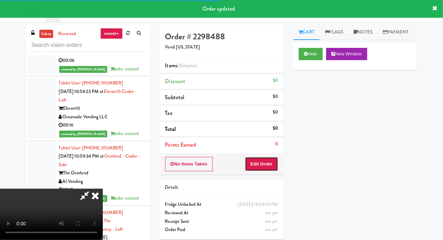
click at [271, 167] on button "Edit Order" at bounding box center [261, 164] width 33 height 14
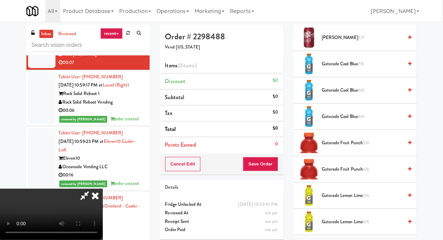
scroll to position [541, 0]
click at [338, 147] on span "Gatorade Fruit Punch 5/6" at bounding box center [362, 143] width 81 height 9
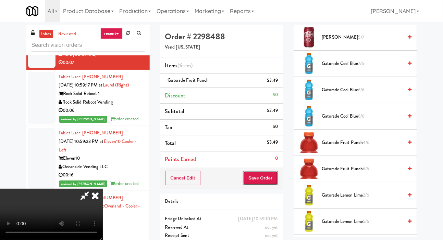
click at [275, 175] on button "Save Order" at bounding box center [260, 178] width 35 height 14
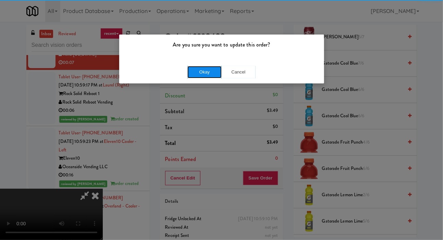
click at [196, 75] on button "Okay" at bounding box center [204, 72] width 34 height 12
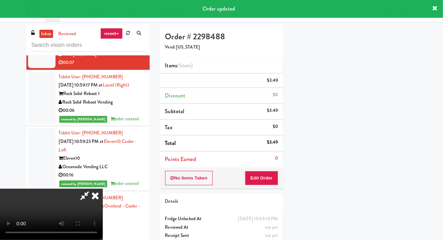
scroll to position [40, 0]
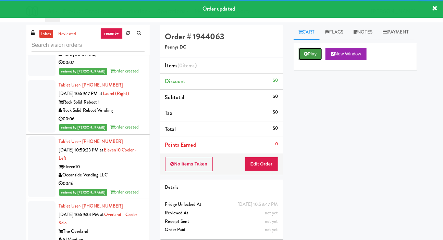
click at [309, 60] on button "Play" at bounding box center [310, 54] width 24 height 12
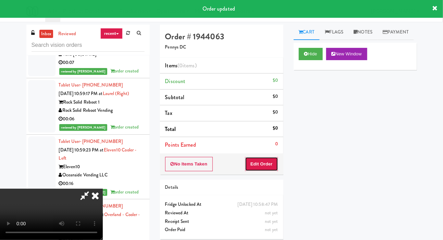
click at [267, 159] on button "Edit Order" at bounding box center [261, 164] width 33 height 14
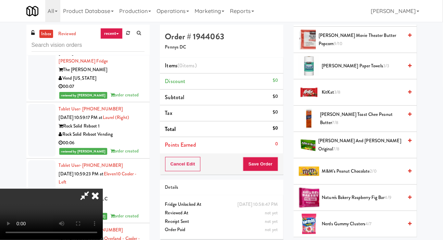
scroll to position [246, 0]
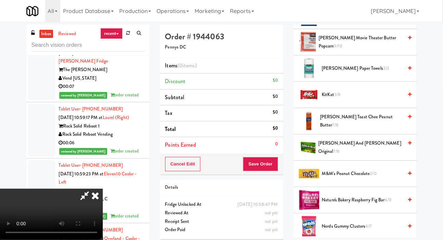
click at [350, 20] on span "Kettle Chips Sea Salt and Vinegar 7/7" at bounding box center [362, 16] width 81 height 9
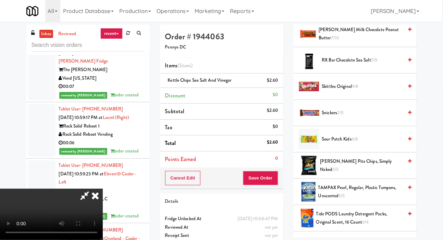
scroll to position [726, 0]
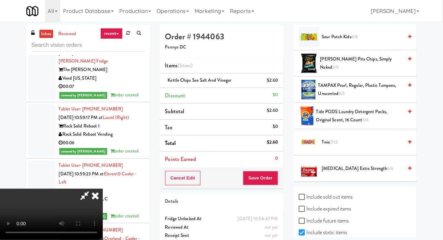
click at [341, 147] on span "Twix 7/12" at bounding box center [362, 142] width 81 height 9
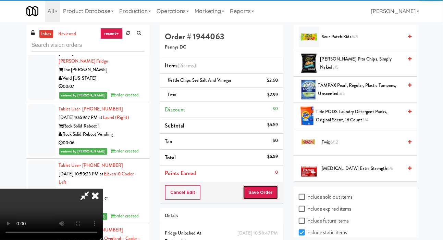
click at [273, 189] on button "Save Order" at bounding box center [260, 192] width 35 height 14
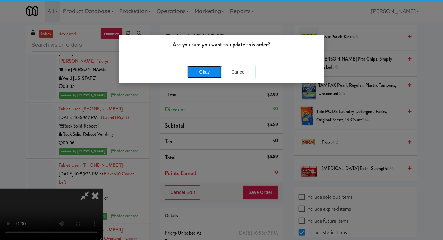
click at [206, 73] on button "Okay" at bounding box center [204, 72] width 34 height 12
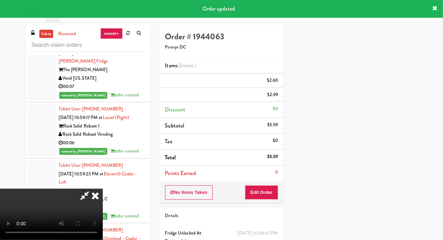
scroll to position [40, 0]
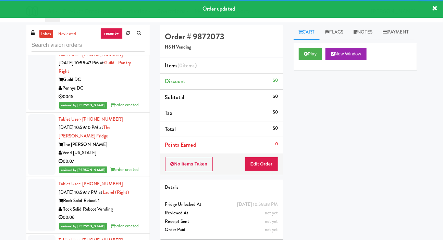
scroll to position [6834, 0]
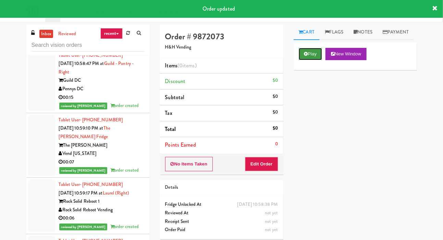
click at [308, 60] on button "Play" at bounding box center [310, 54] width 24 height 12
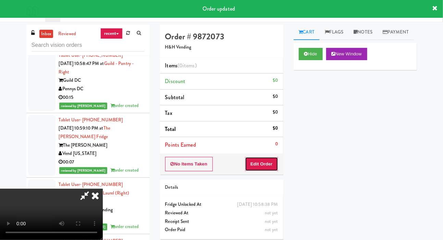
click at [271, 161] on button "Edit Order" at bounding box center [261, 164] width 33 height 14
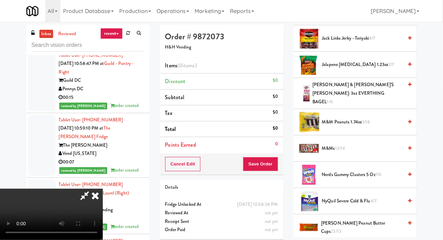
scroll to position [568, 0]
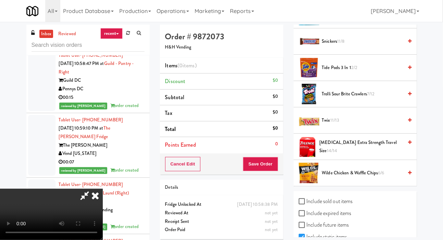
click at [341, 99] on span "Trolli Sour Brite Crawlers 7/12" at bounding box center [362, 94] width 81 height 9
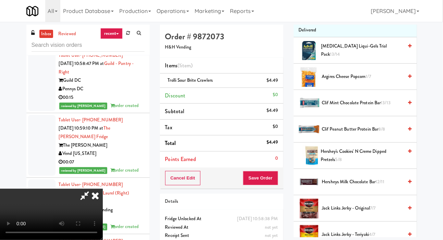
scroll to position [0, 0]
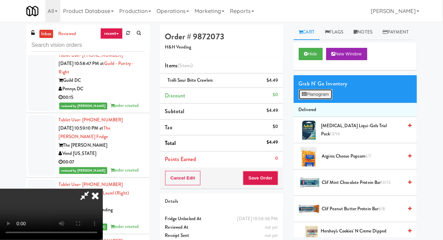
click at [321, 100] on button "Planogram" at bounding box center [315, 94] width 34 height 10
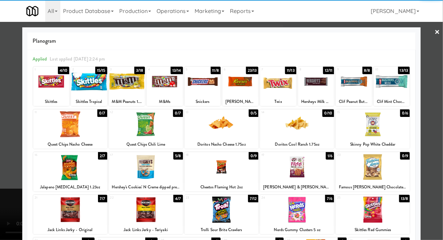
click at [381, 206] on div at bounding box center [372, 210] width 74 height 26
click at [436, 127] on div at bounding box center [221, 120] width 443 height 240
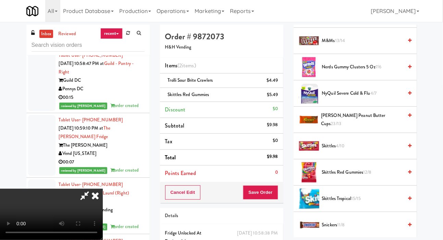
scroll to position [568, 0]
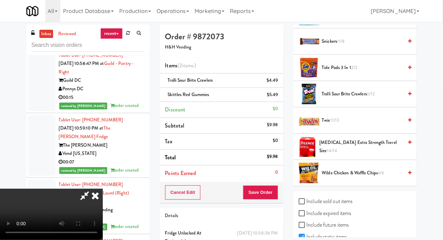
click at [328, 207] on label "Include sold out items" at bounding box center [325, 201] width 54 height 10
click at [306, 205] on input "Include sold out items" at bounding box center [302, 201] width 8 height 5
checkbox input "true"
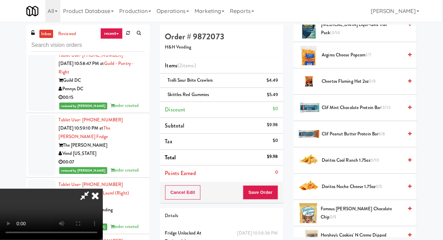
scroll to position [98, 0]
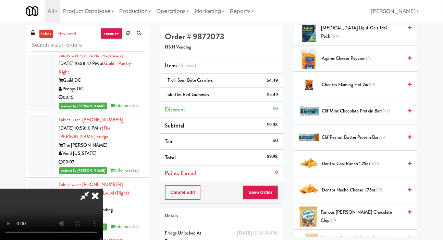
click at [351, 89] on span "Cheetos Flaming Hot 2oz 0/9" at bounding box center [362, 85] width 81 height 9
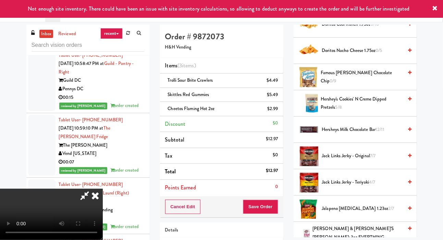
scroll to position [245, 0]
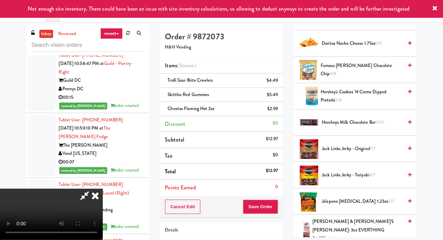
click at [348, 127] on span "Hersheys Milk Chocolate Bar 12/11" at bounding box center [362, 122] width 81 height 9
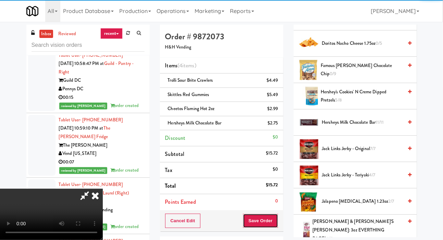
click at [277, 218] on button "Save Order" at bounding box center [260, 221] width 35 height 14
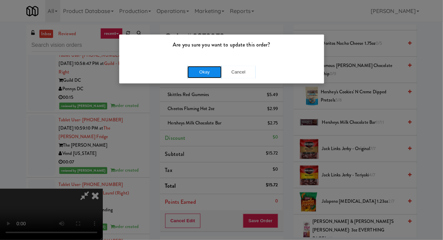
click at [197, 70] on button "Okay" at bounding box center [204, 72] width 34 height 12
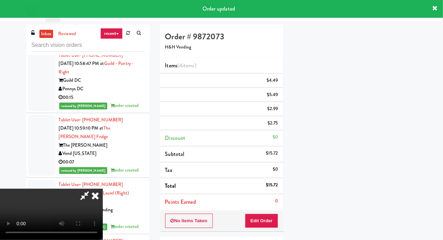
scroll to position [40, 0]
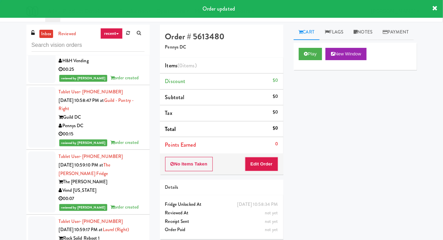
scroll to position [6806, 0]
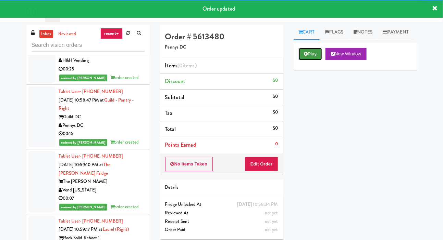
click at [300, 60] on button "Play" at bounding box center [310, 54] width 24 height 12
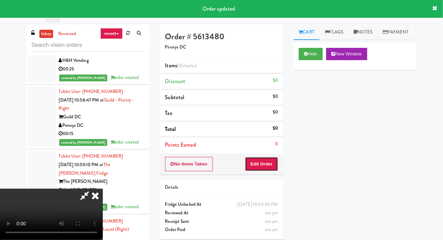
click at [261, 170] on button "Edit Order" at bounding box center [261, 164] width 33 height 14
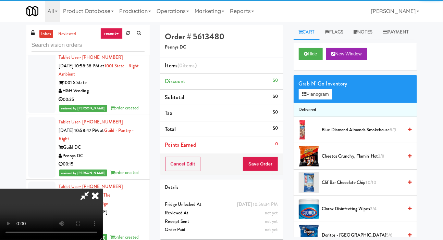
scroll to position [6774, 0]
